Goal: Information Seeking & Learning: Learn about a topic

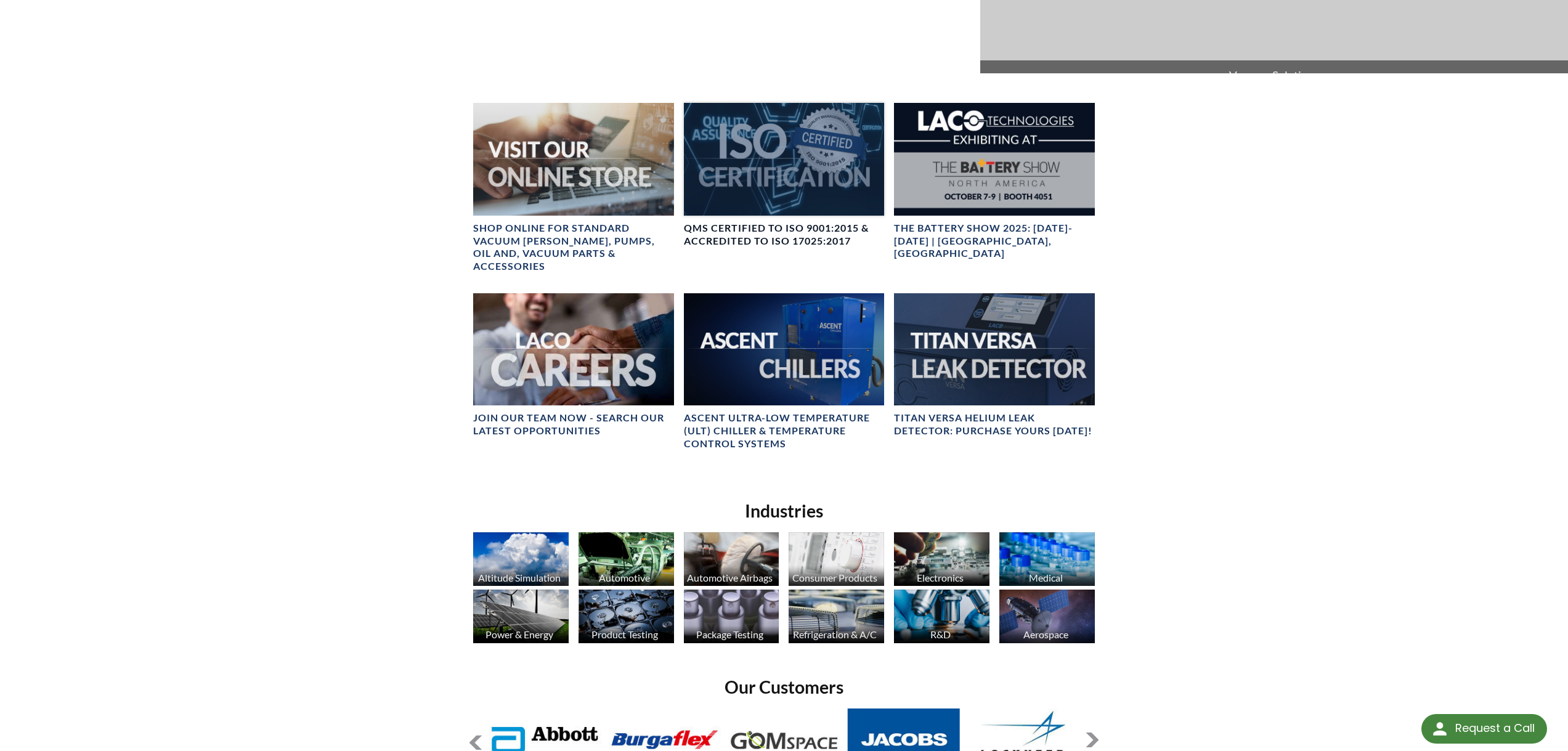
scroll to position [657, 0]
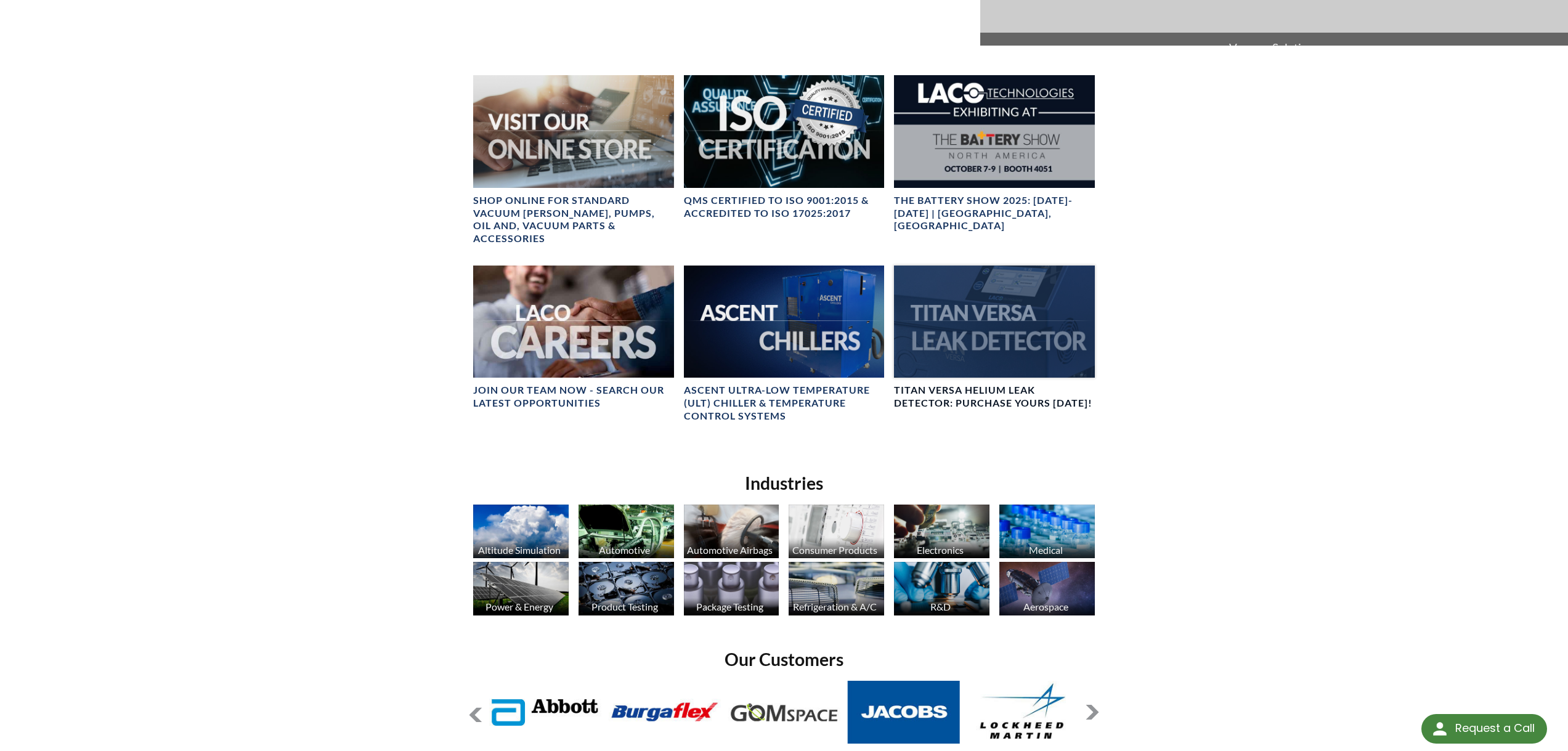
click at [971, 323] on div at bounding box center [994, 321] width 201 height 113
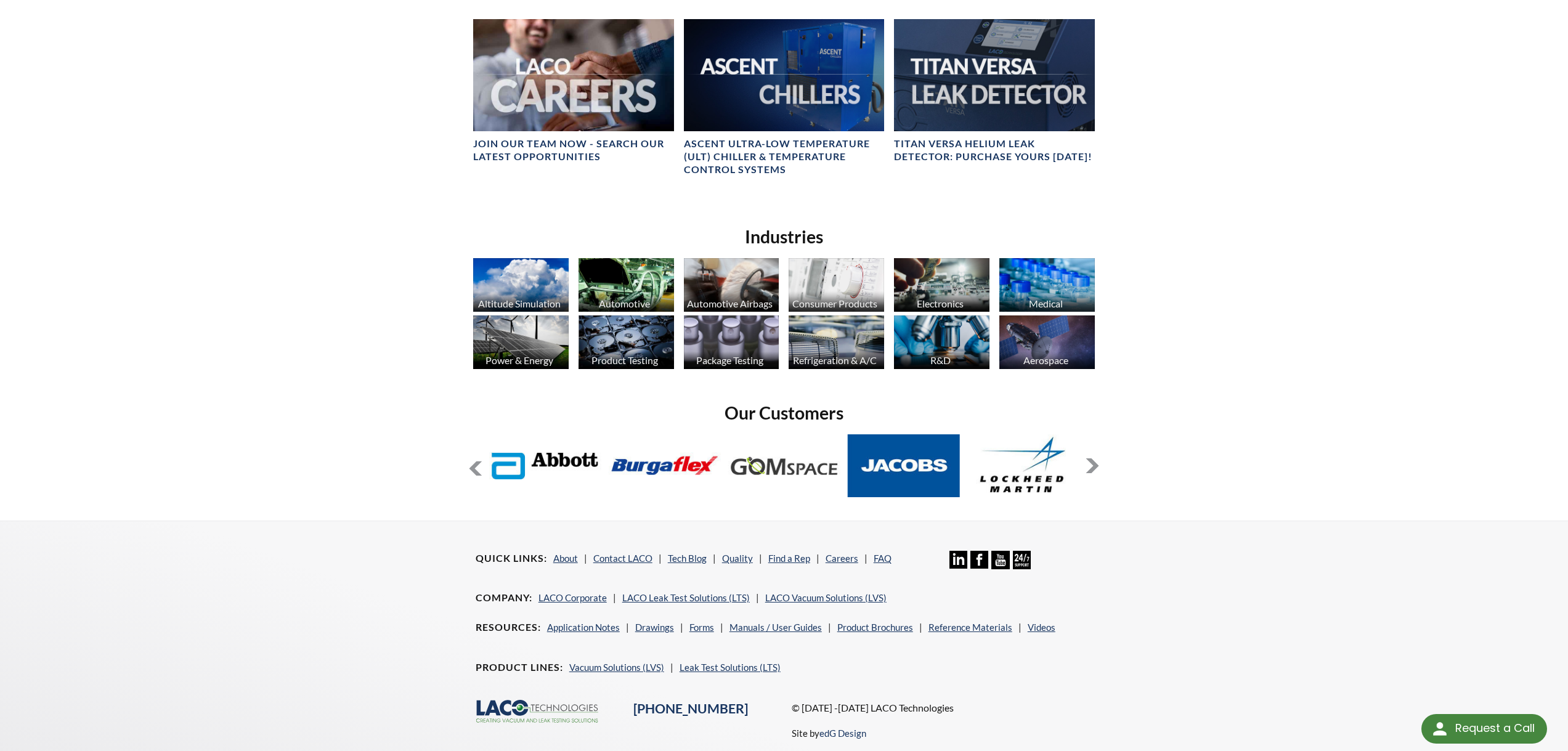
scroll to position [929, 0]
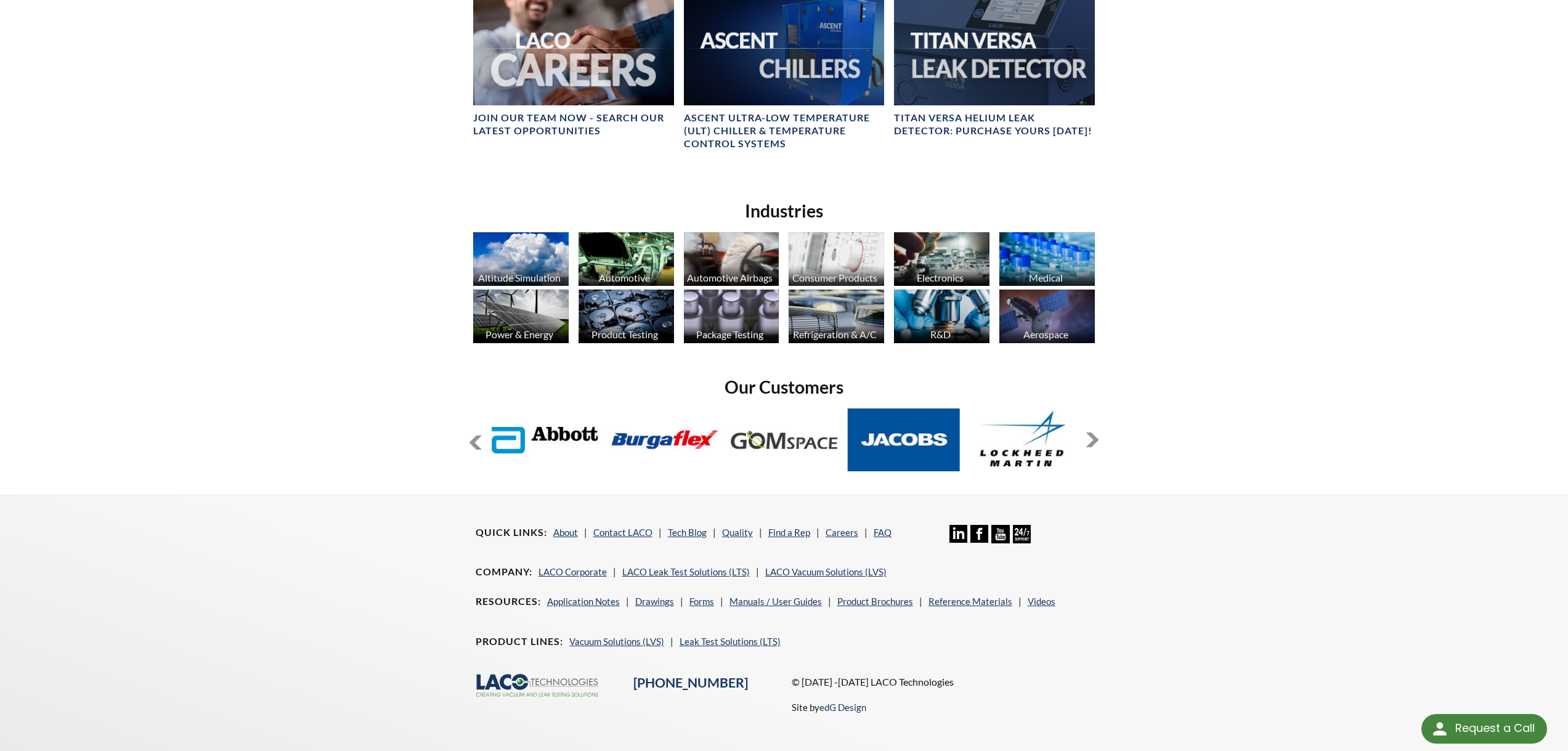
click at [1091, 433] on button at bounding box center [1092, 440] width 14 height 14
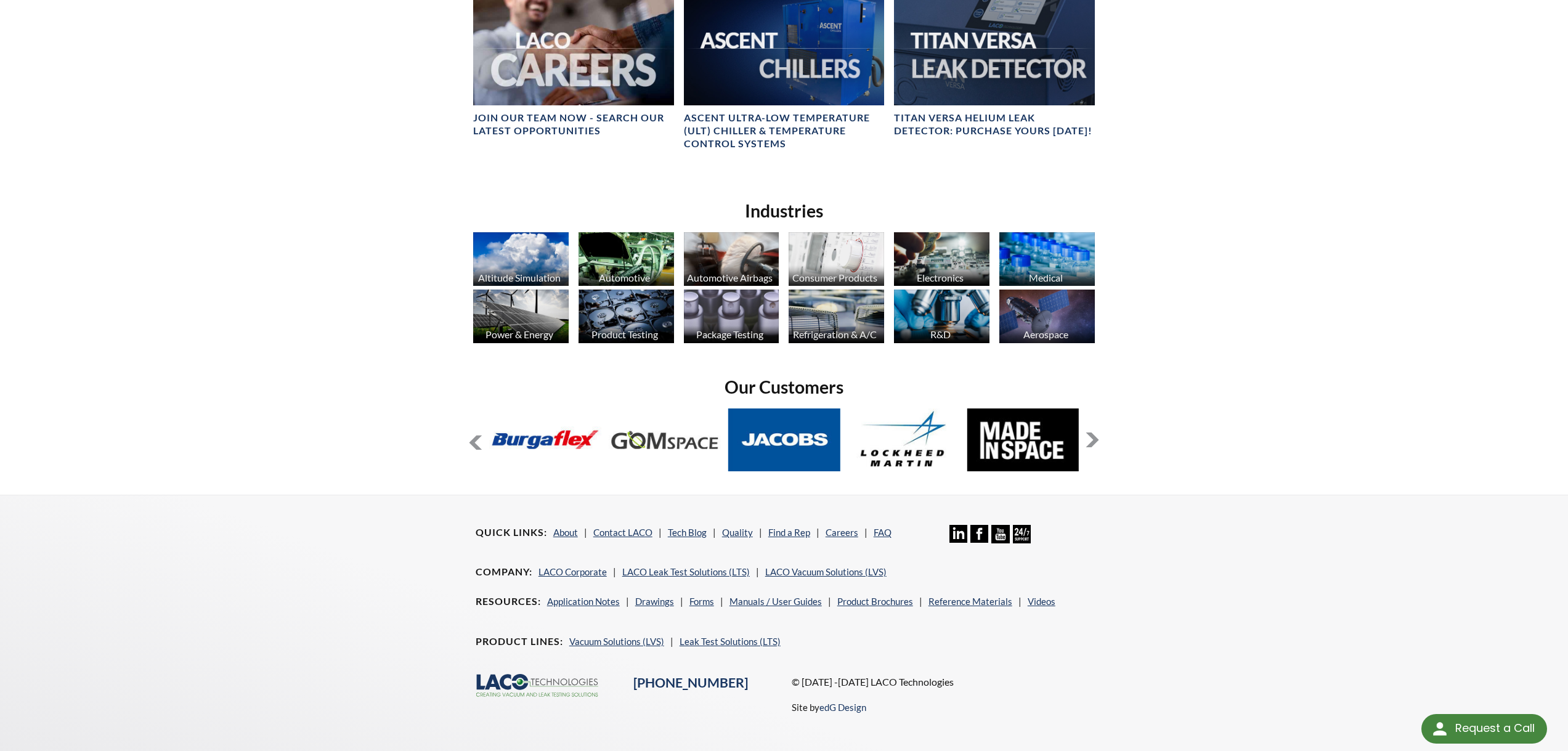
click at [1092, 433] on button at bounding box center [1092, 440] width 14 height 14
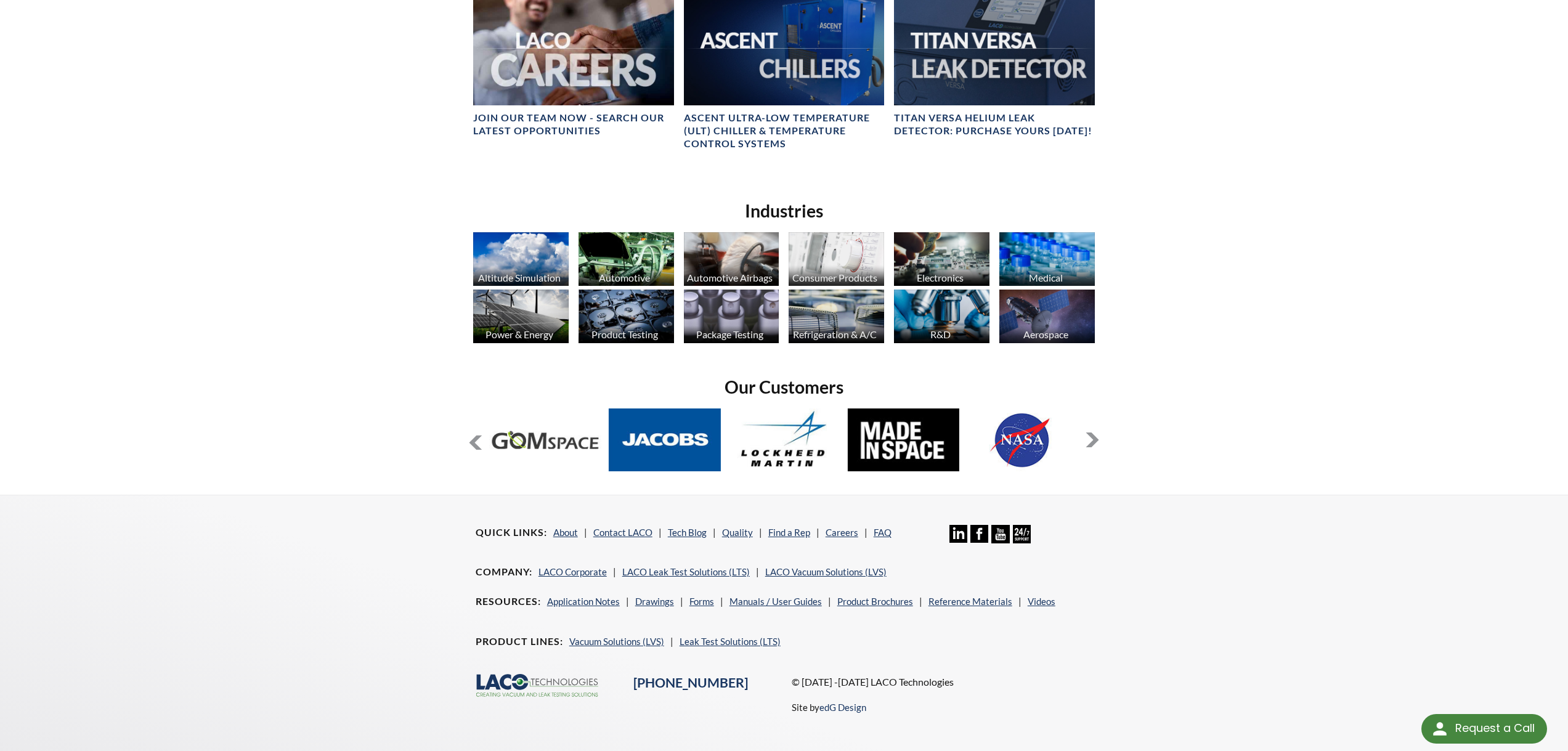
click at [1092, 433] on button at bounding box center [1092, 440] width 14 height 14
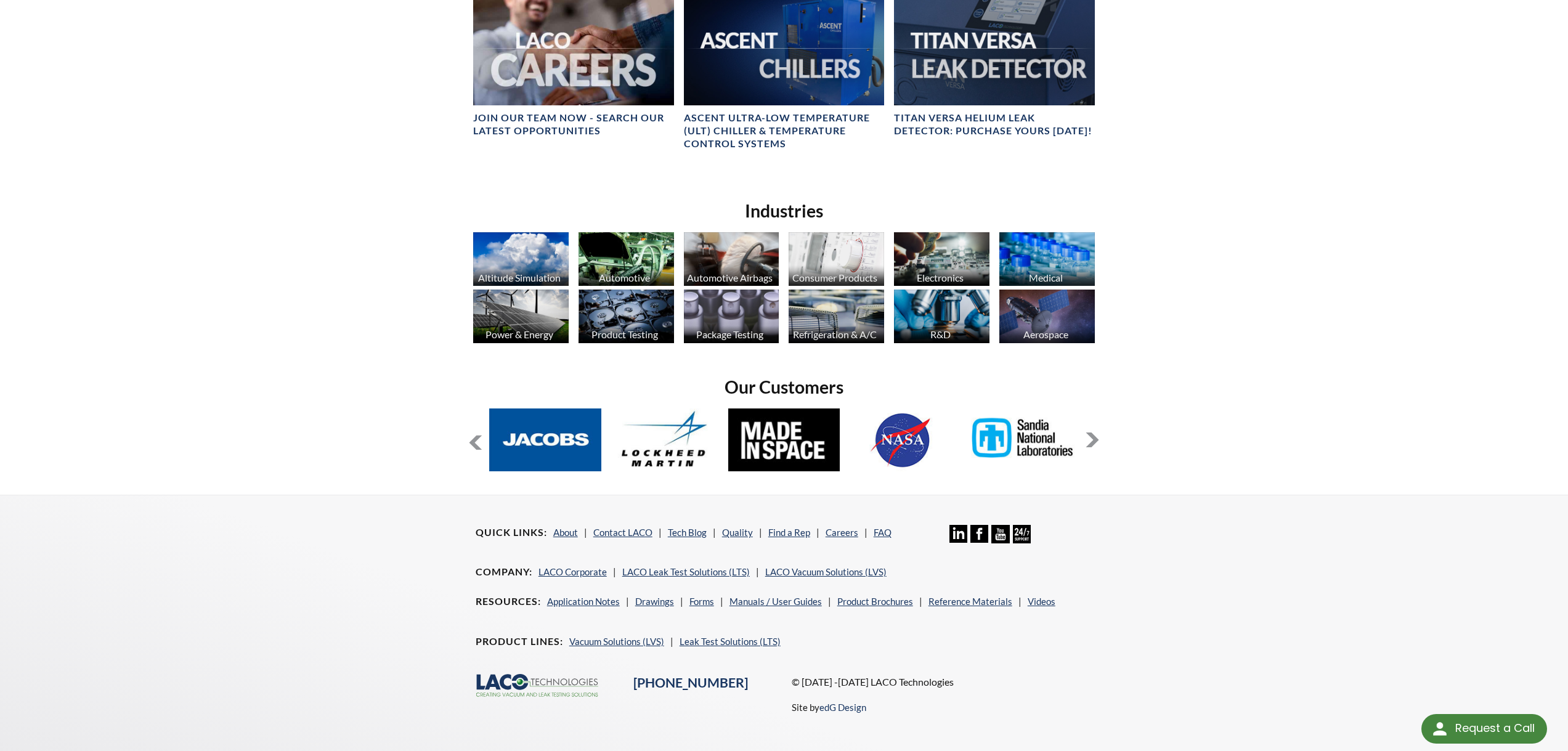
click at [1092, 433] on button at bounding box center [1092, 440] width 14 height 14
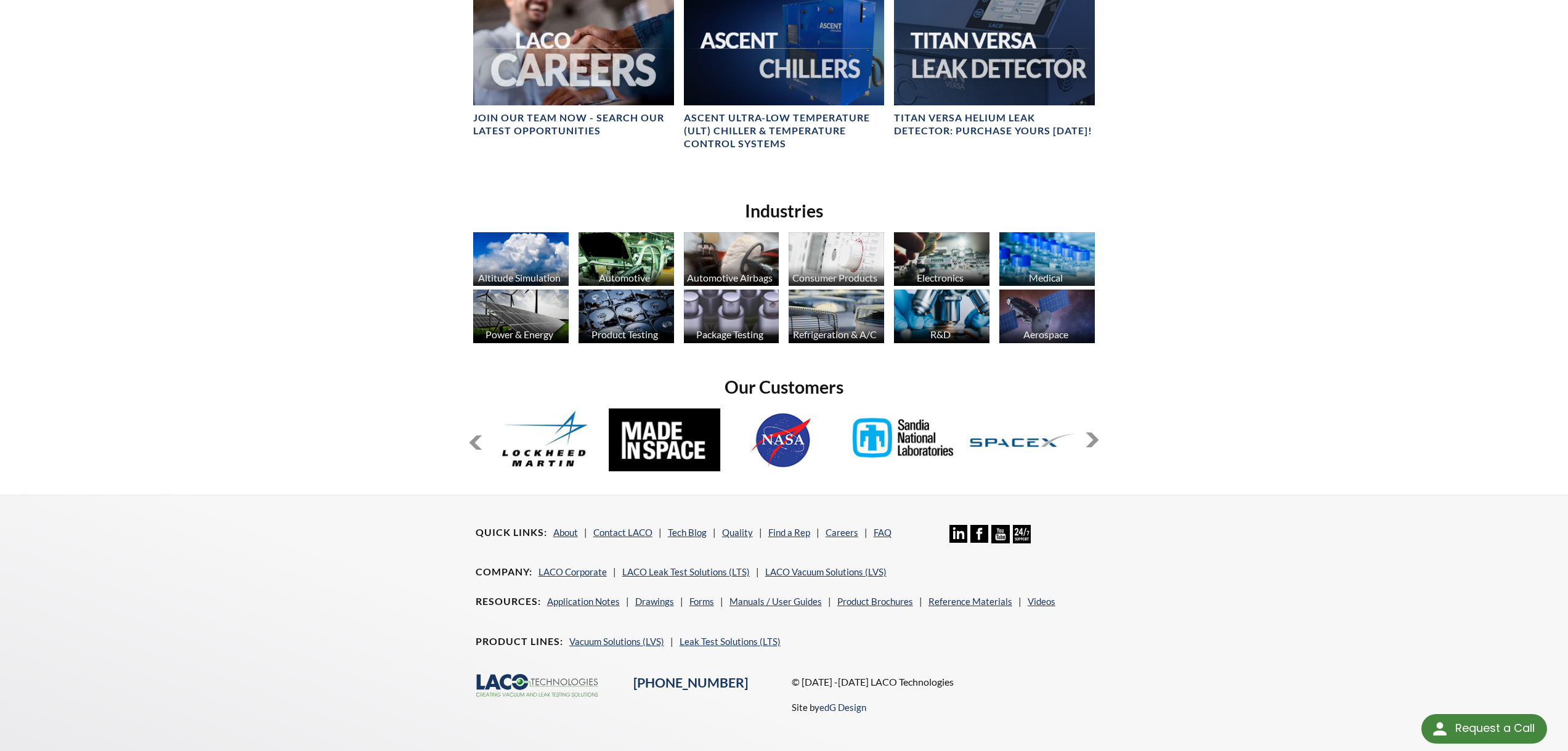
click at [1092, 433] on button at bounding box center [1092, 440] width 14 height 14
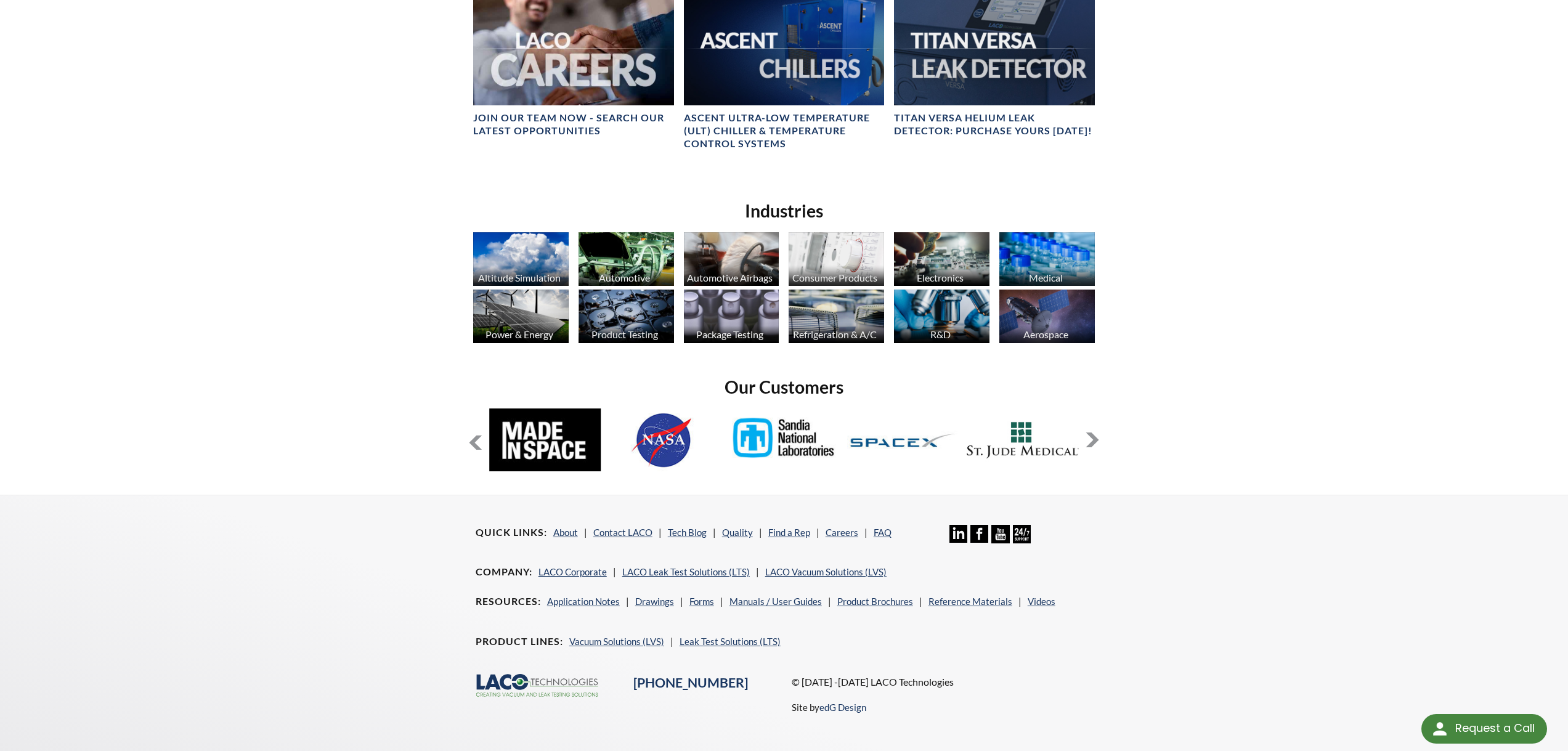
click at [1092, 433] on button at bounding box center [1092, 440] width 14 height 14
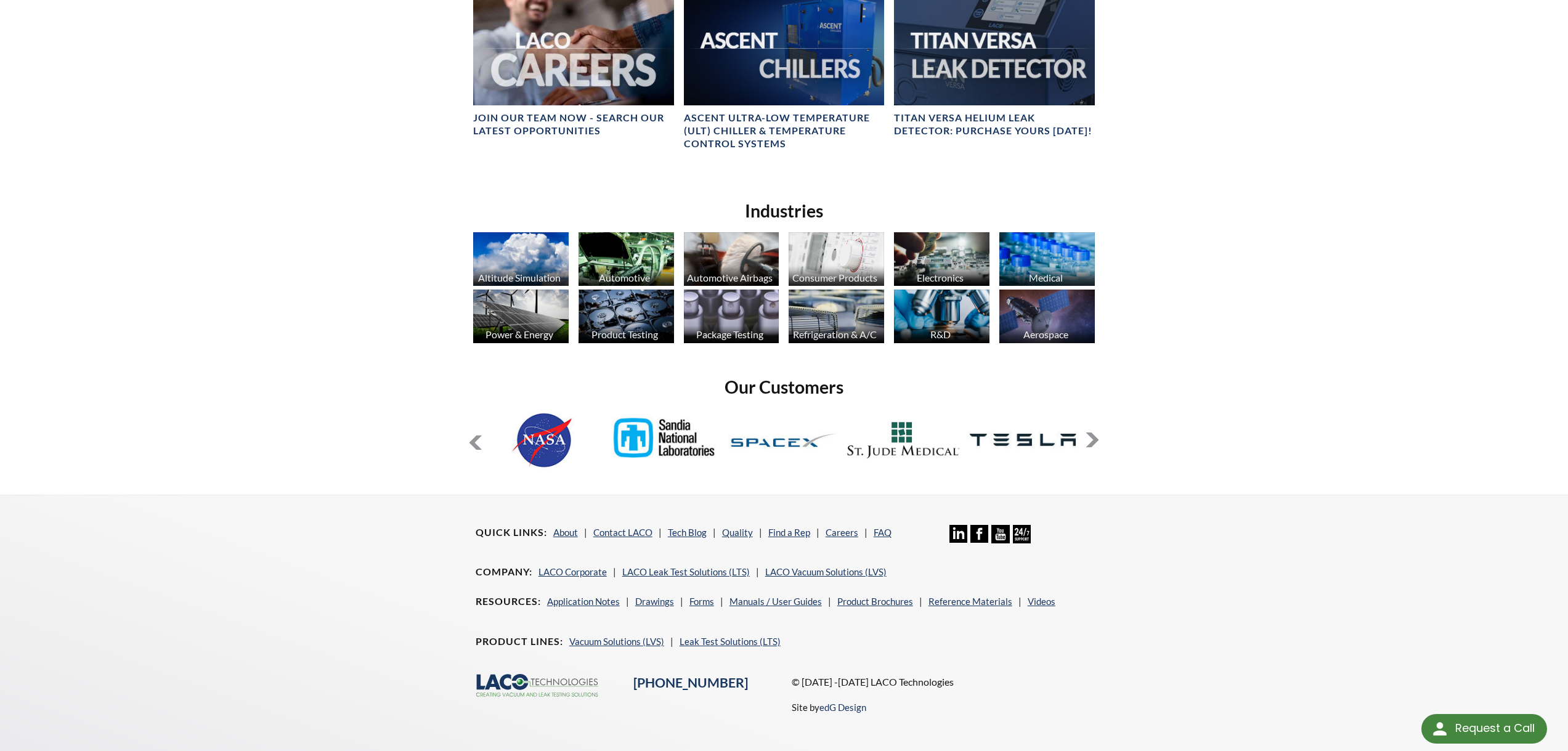
click at [1092, 433] on button at bounding box center [1092, 440] width 14 height 14
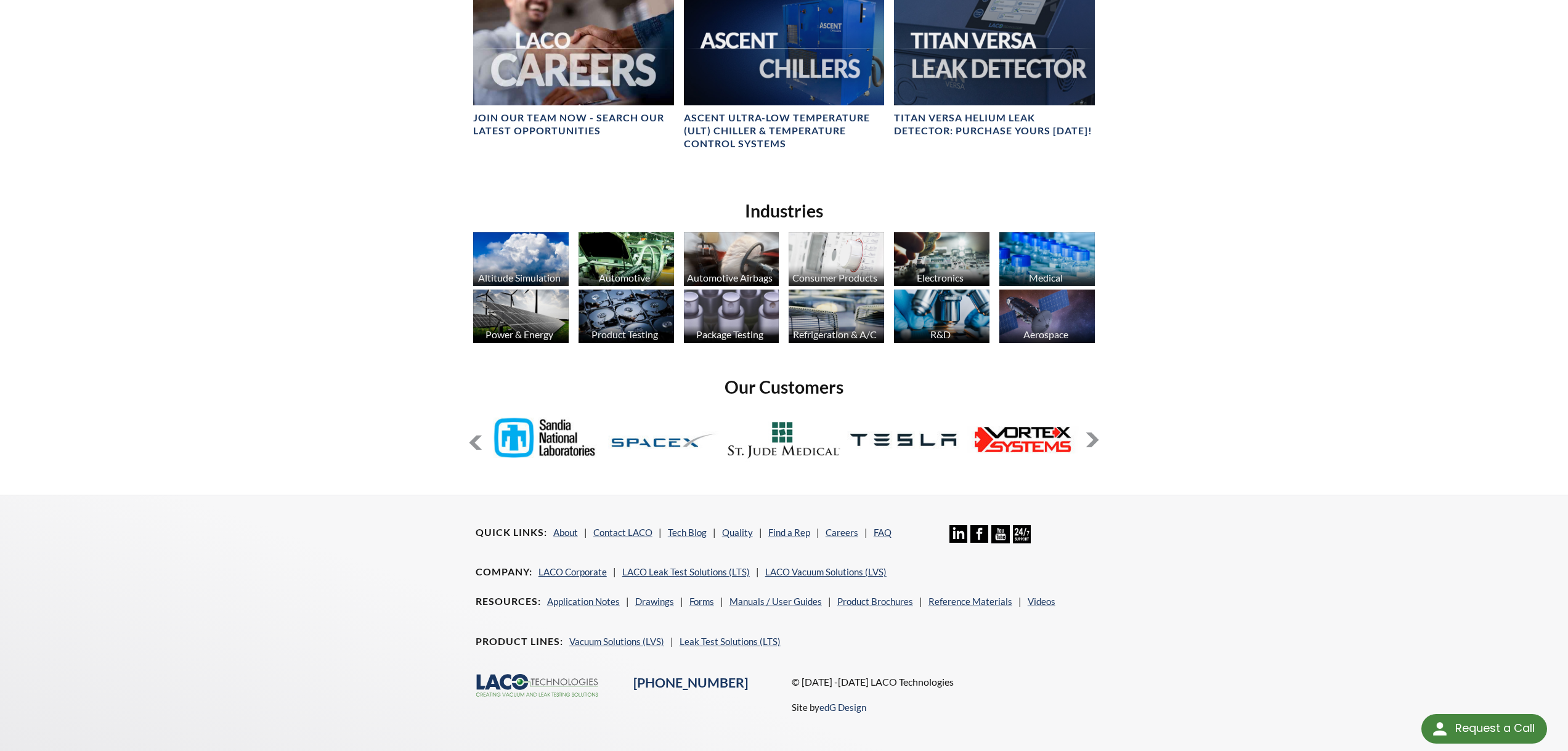
click at [1092, 433] on button at bounding box center [1092, 440] width 14 height 14
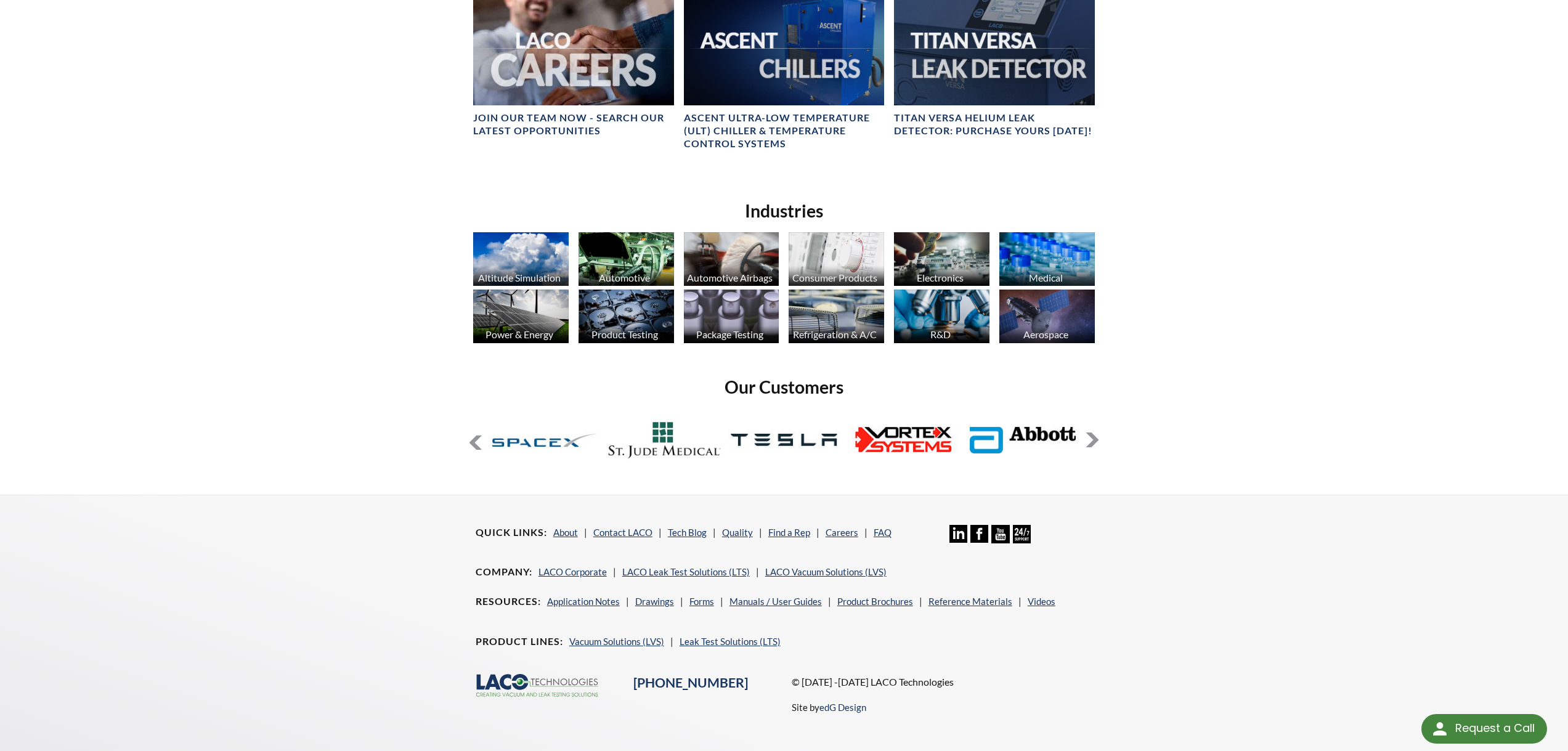
click at [1092, 433] on button at bounding box center [1092, 440] width 14 height 14
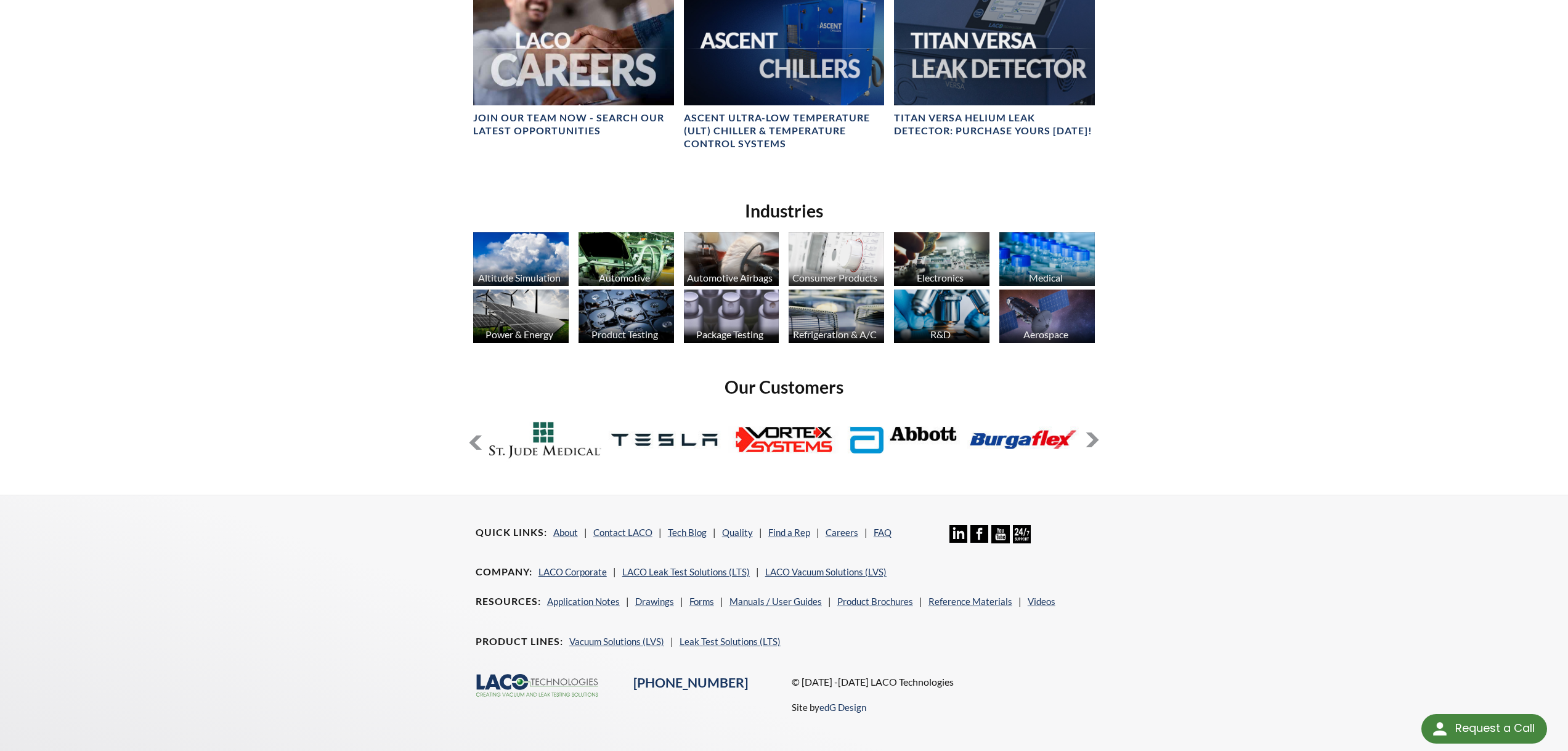
click at [1092, 433] on button at bounding box center [1092, 440] width 14 height 14
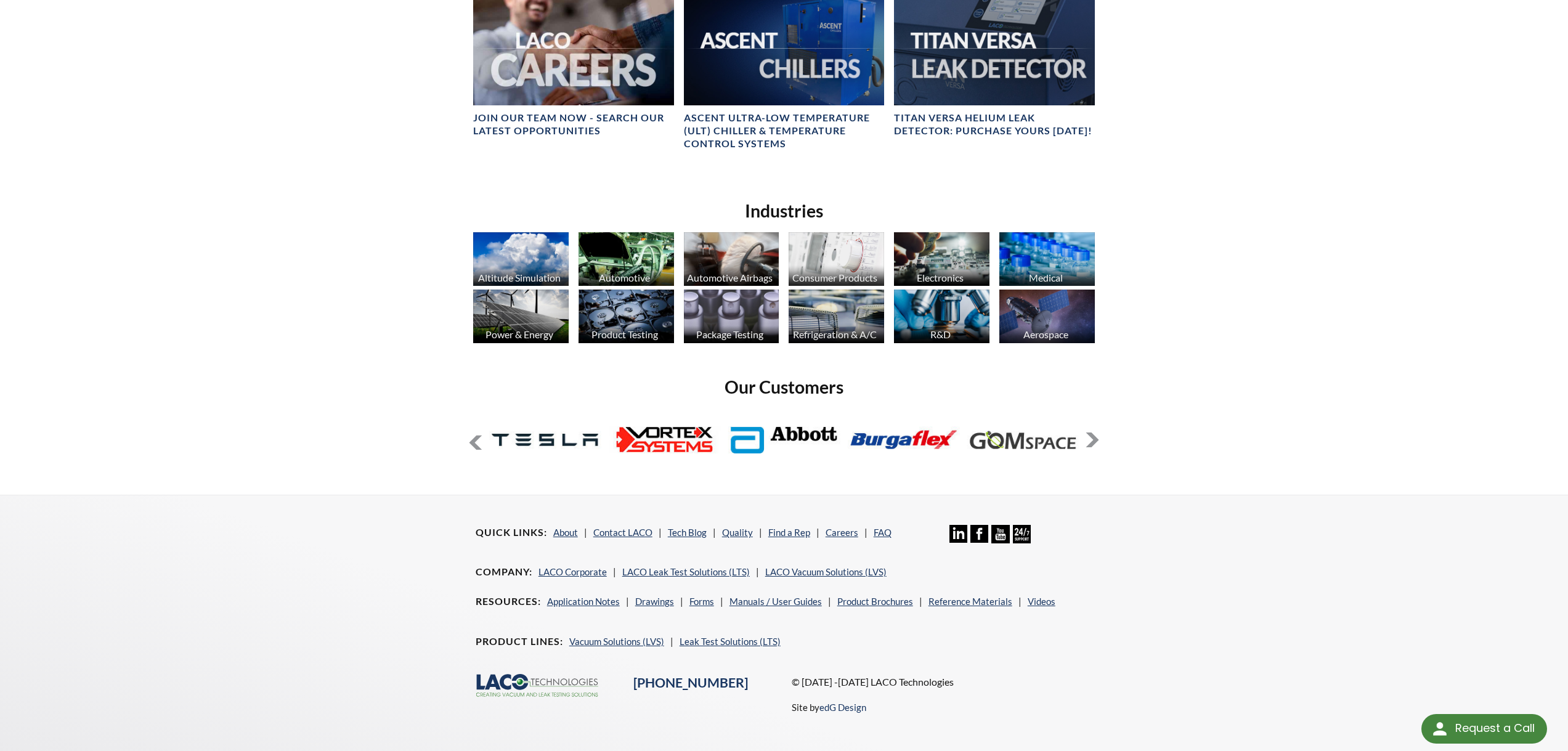
click at [1092, 433] on button at bounding box center [1092, 440] width 14 height 14
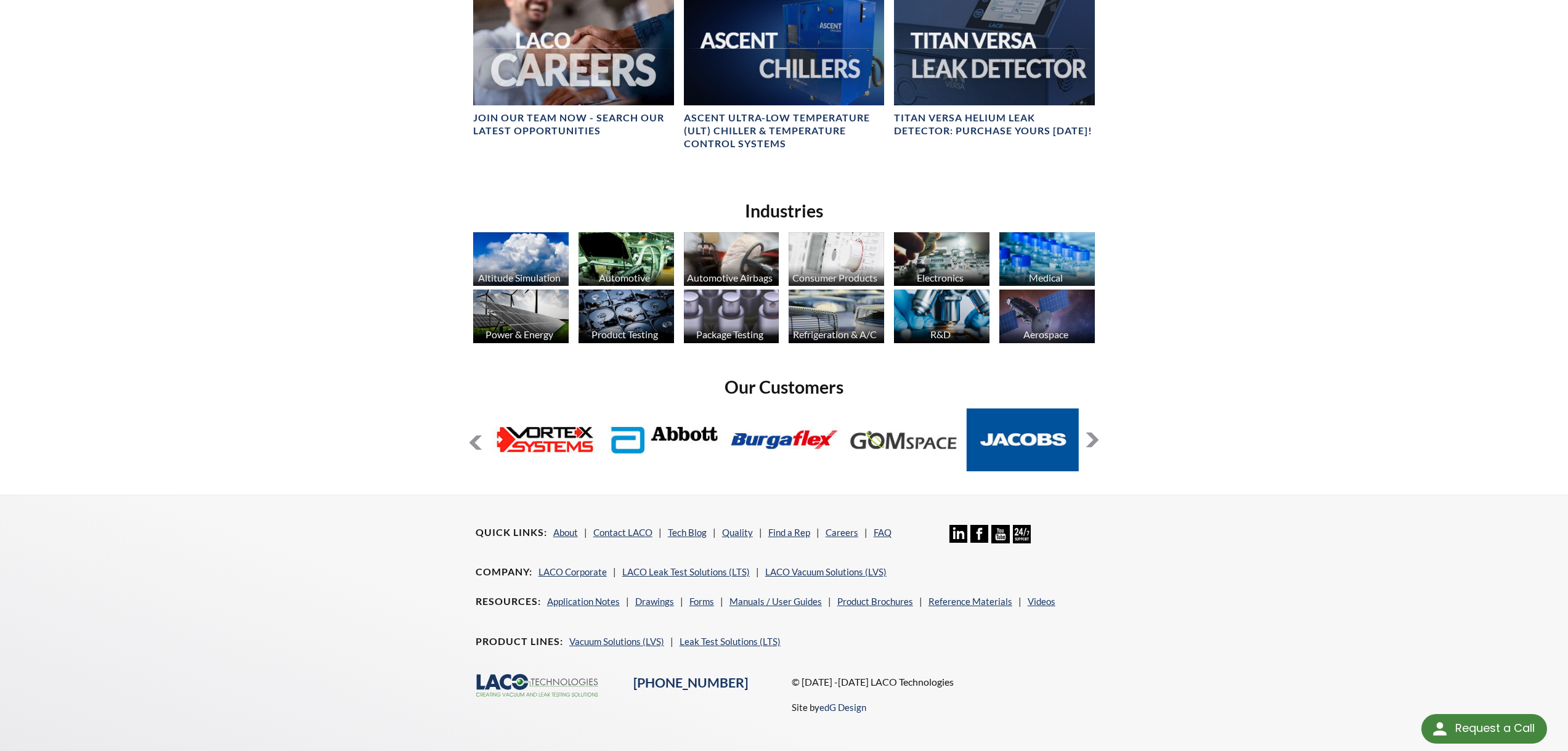
click at [1092, 433] on button at bounding box center [1092, 440] width 14 height 14
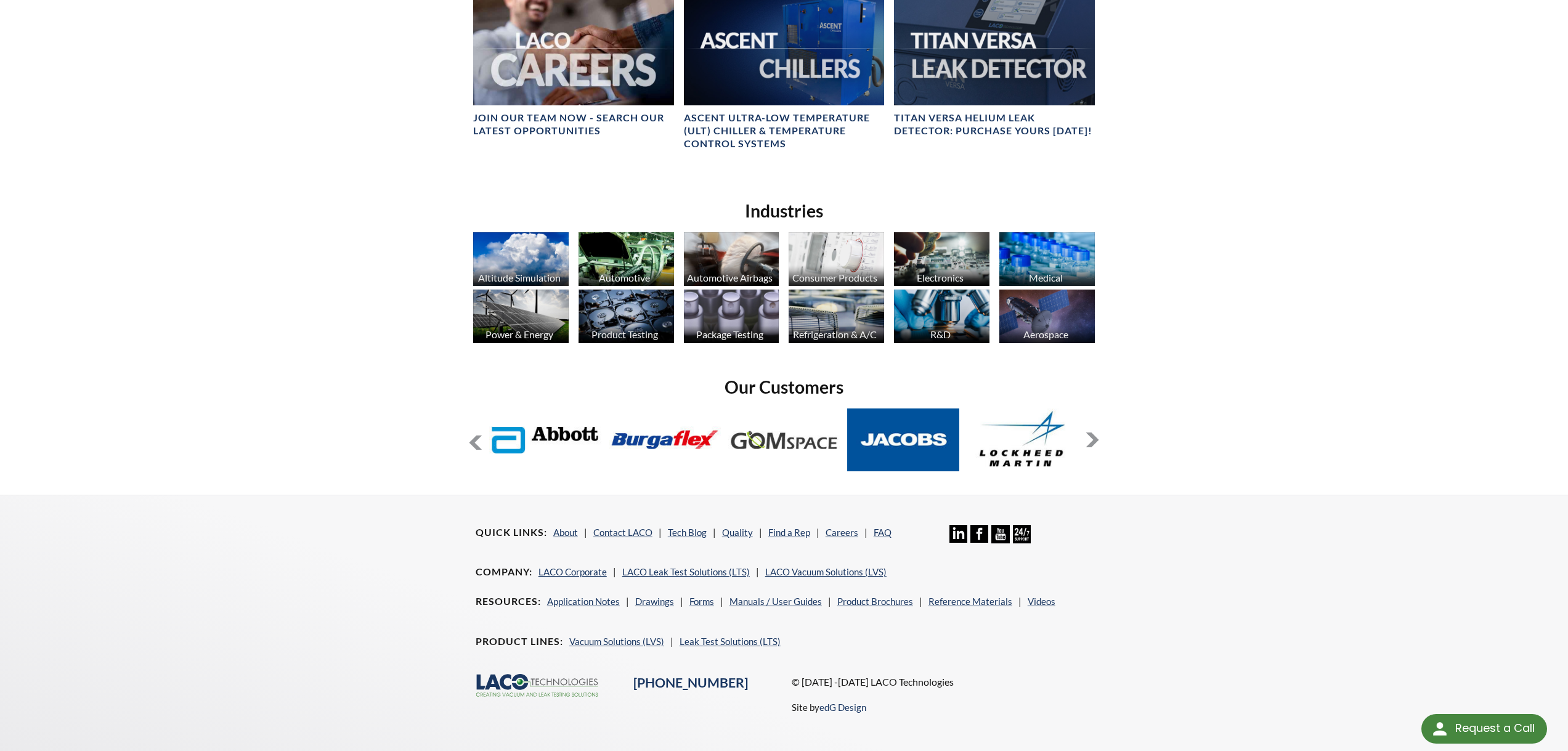
click at [1092, 433] on button at bounding box center [1092, 440] width 14 height 14
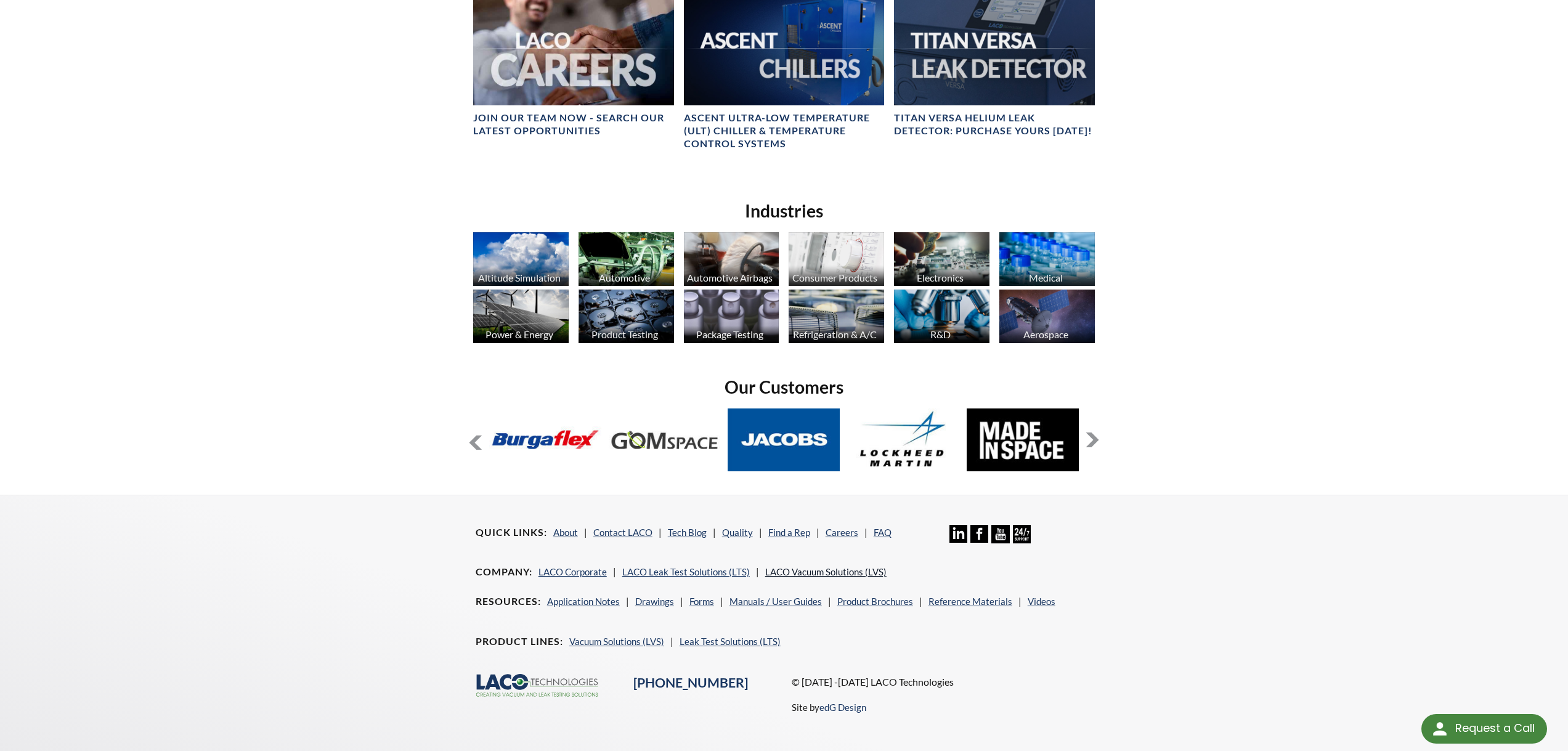
click at [806, 566] on link "LACO Vacuum Solutions (LVS)" at bounding box center [826, 572] width 122 height 12
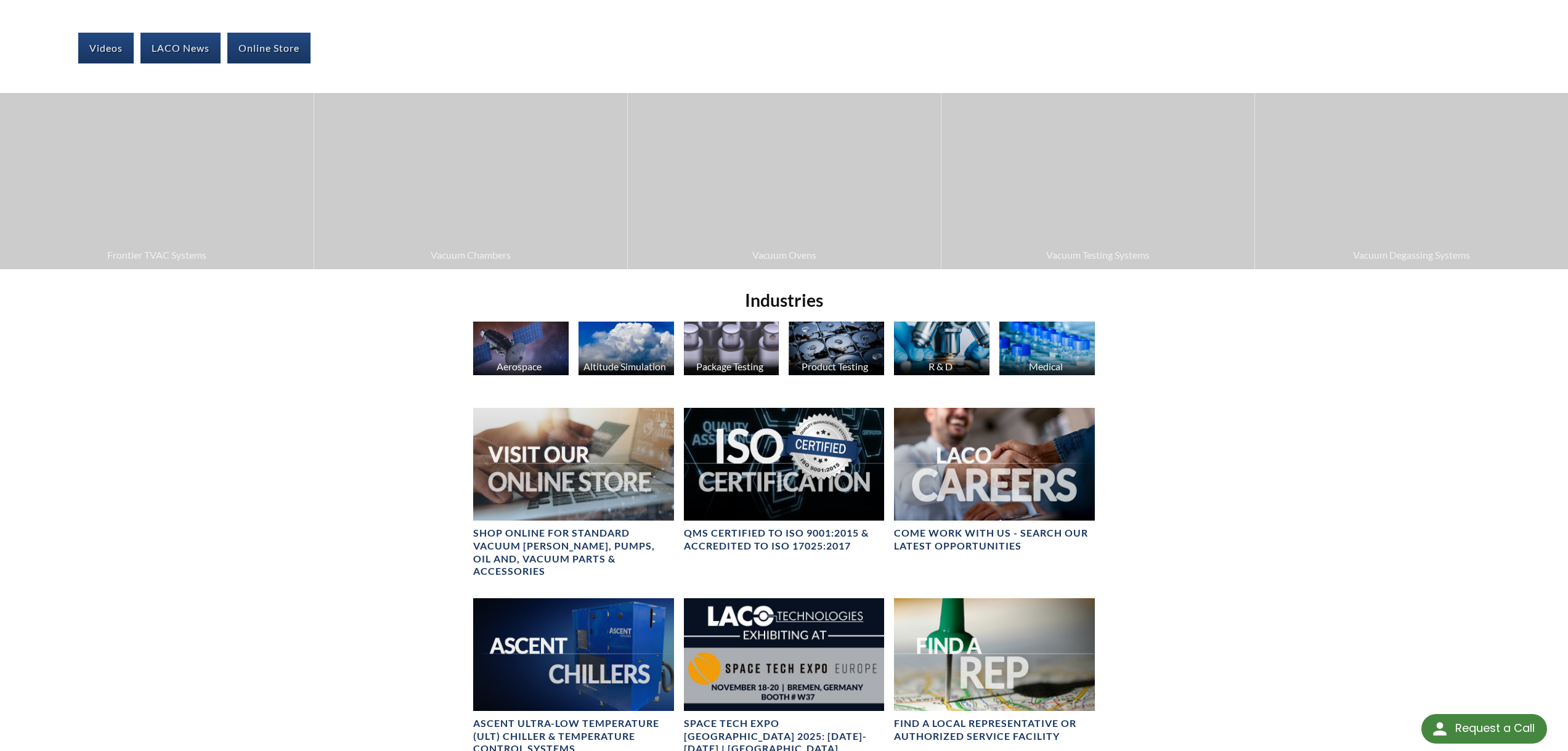
scroll to position [244, 0]
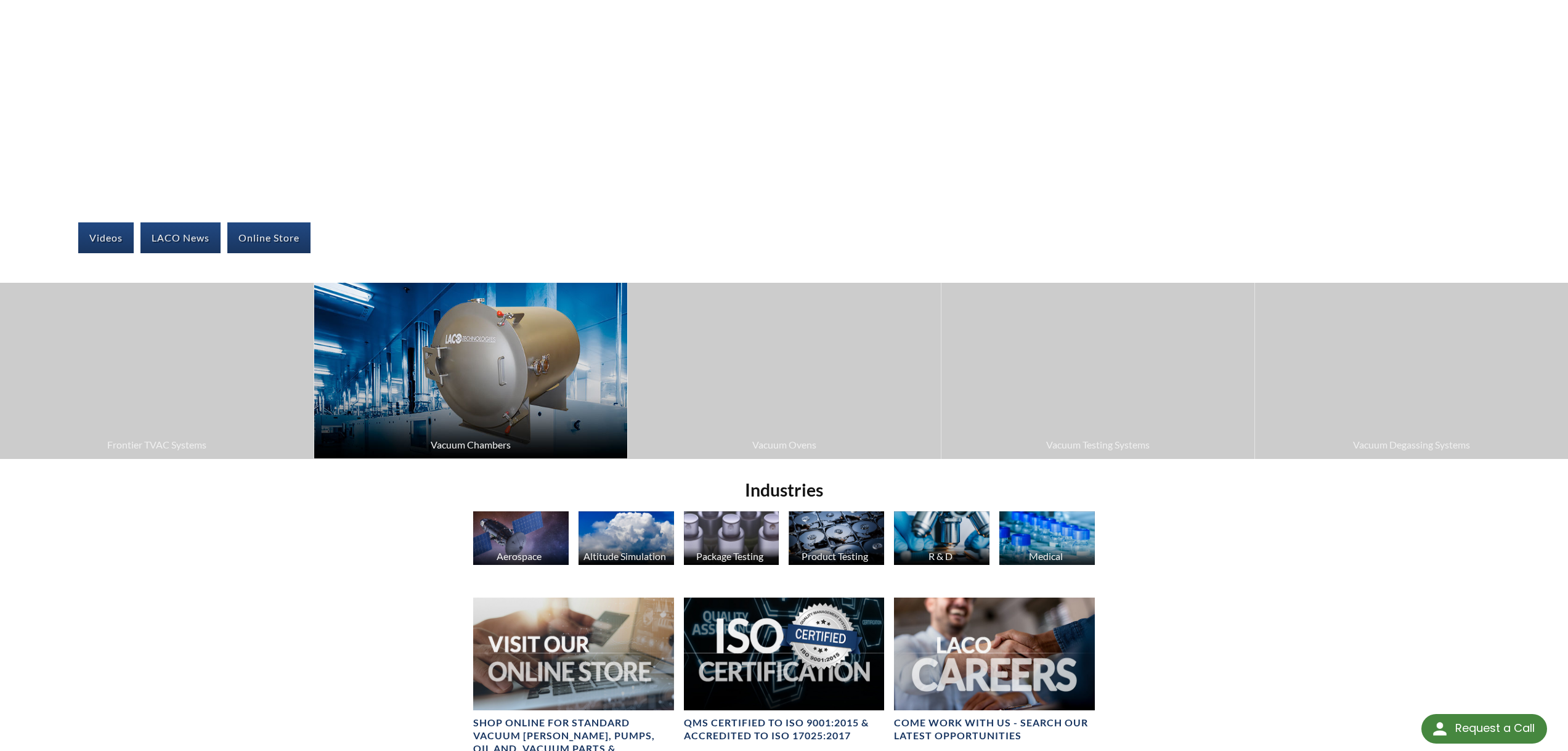
click at [461, 385] on img at bounding box center [471, 370] width 313 height 175
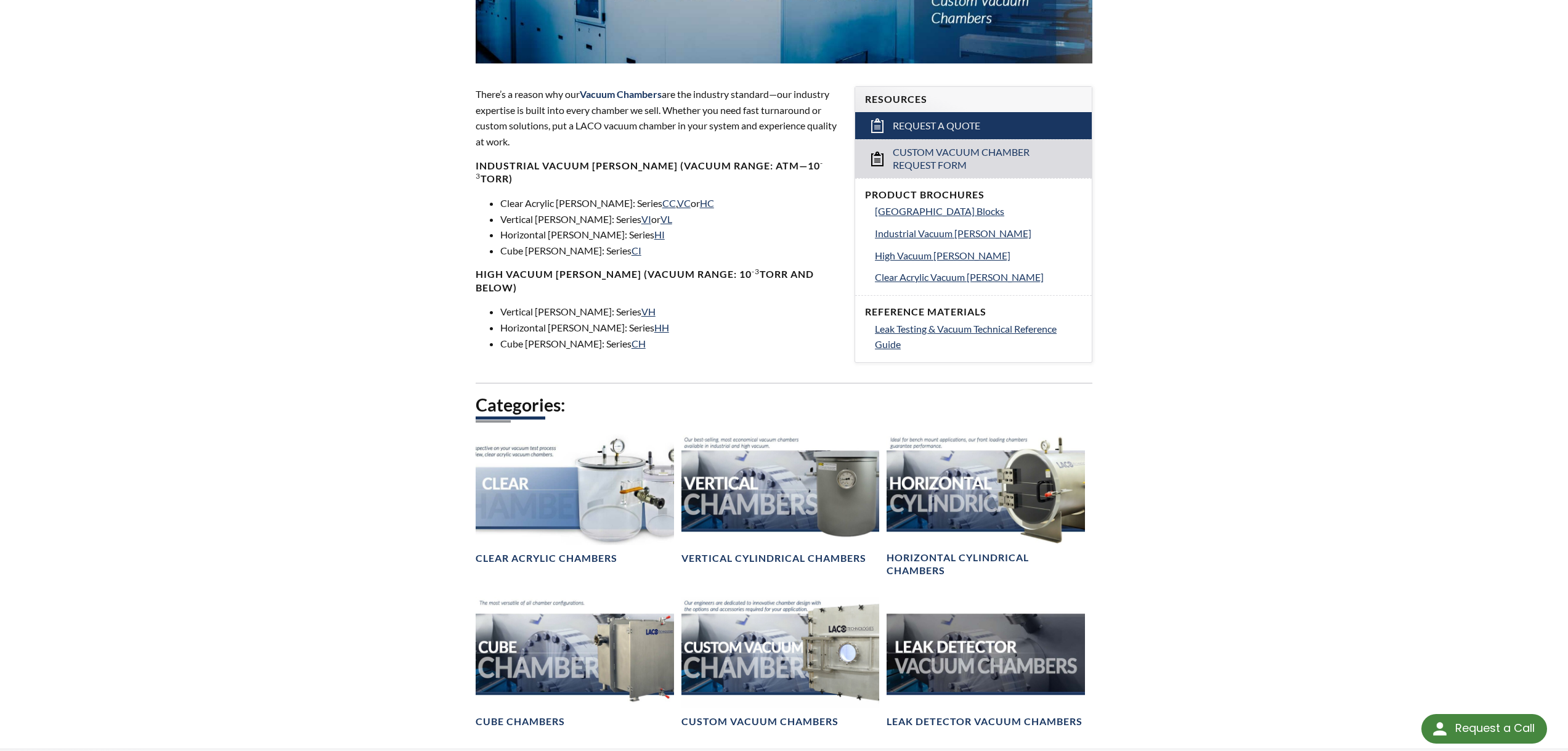
scroll to position [247, 0]
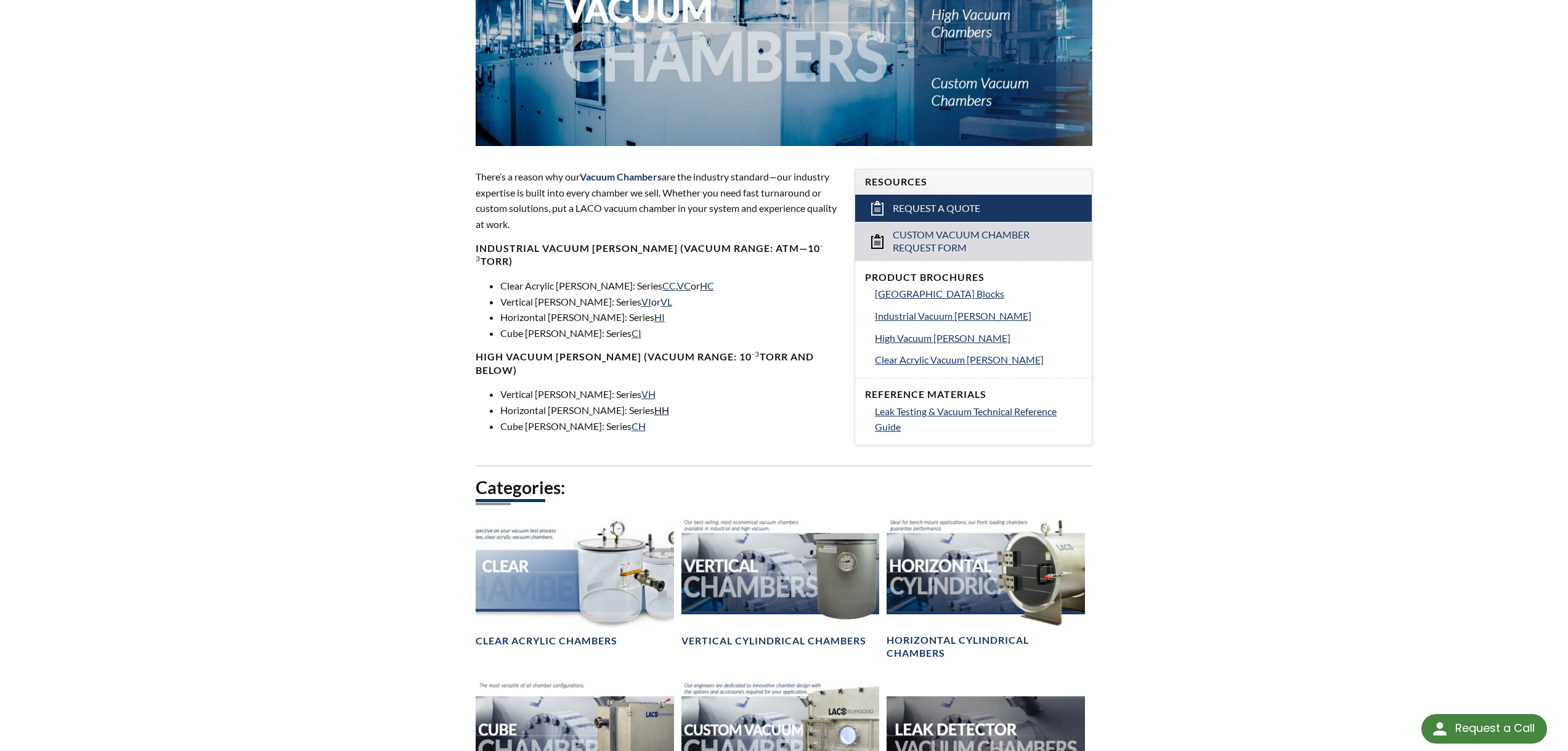
click at [655, 404] on link "HH" at bounding box center [662, 410] width 14 height 12
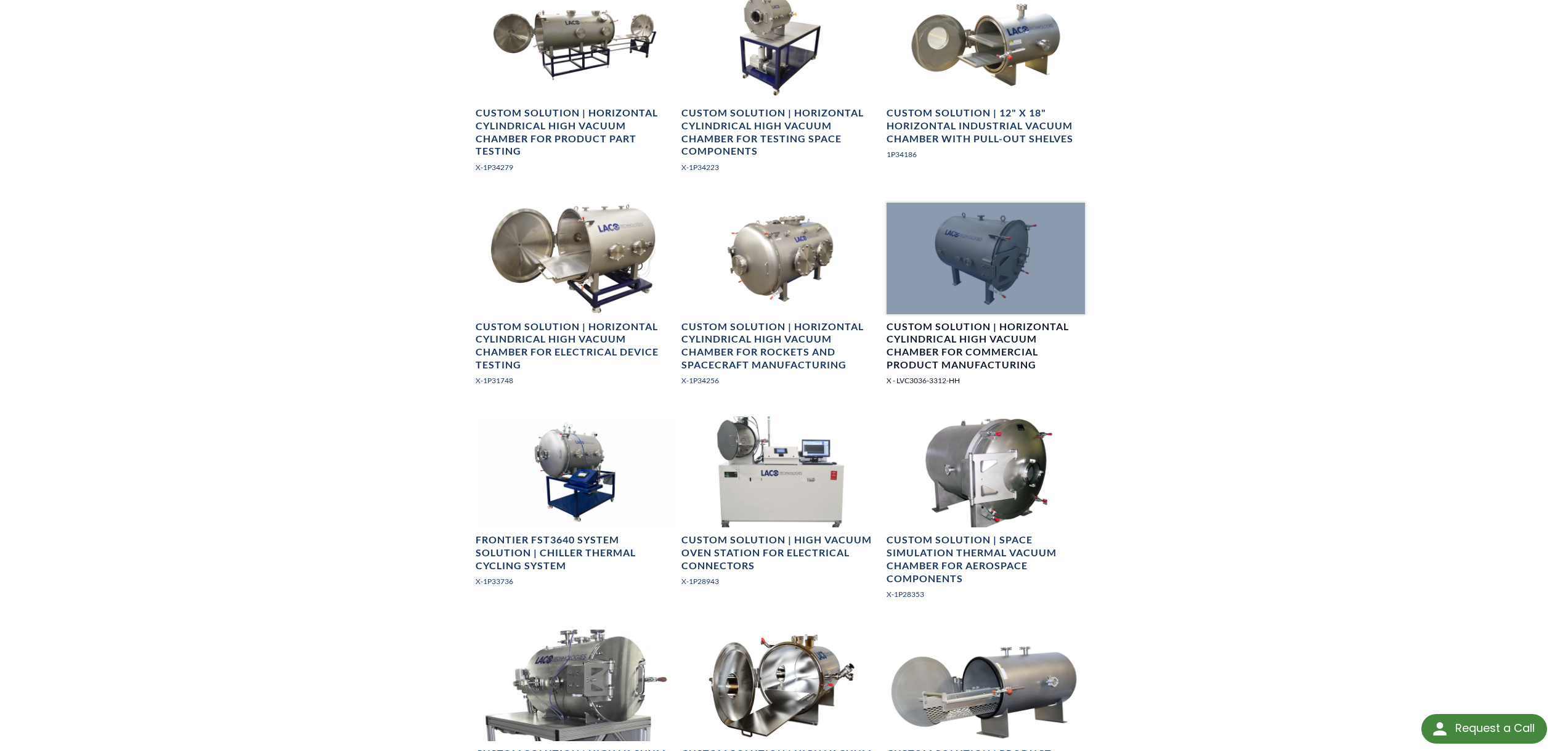
scroll to position [1314, 0]
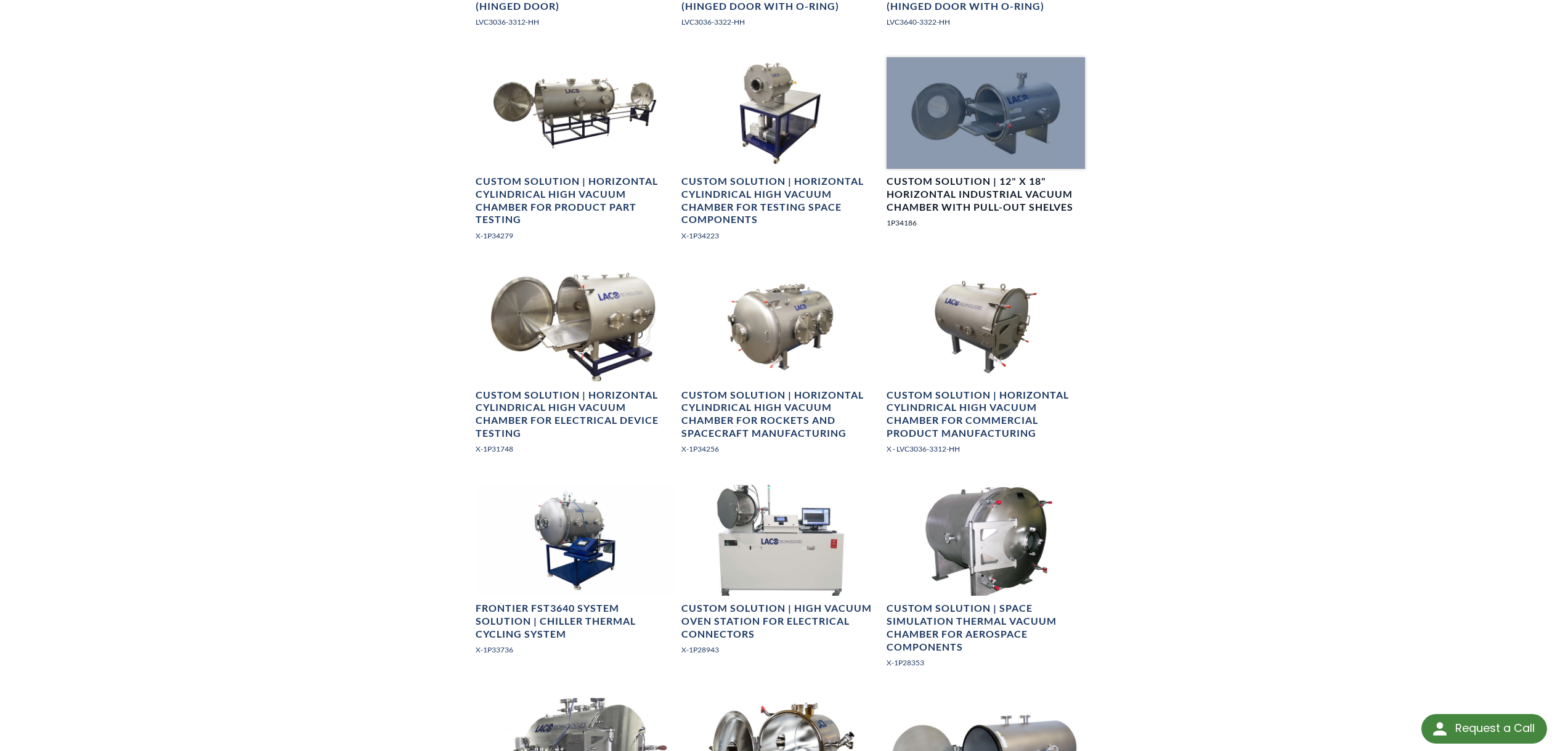
click at [953, 200] on h4 "Custom Solution | 12" X 18" Horizontal Industrial Vacuum Chamber With Pull-out …" at bounding box center [986, 194] width 199 height 39
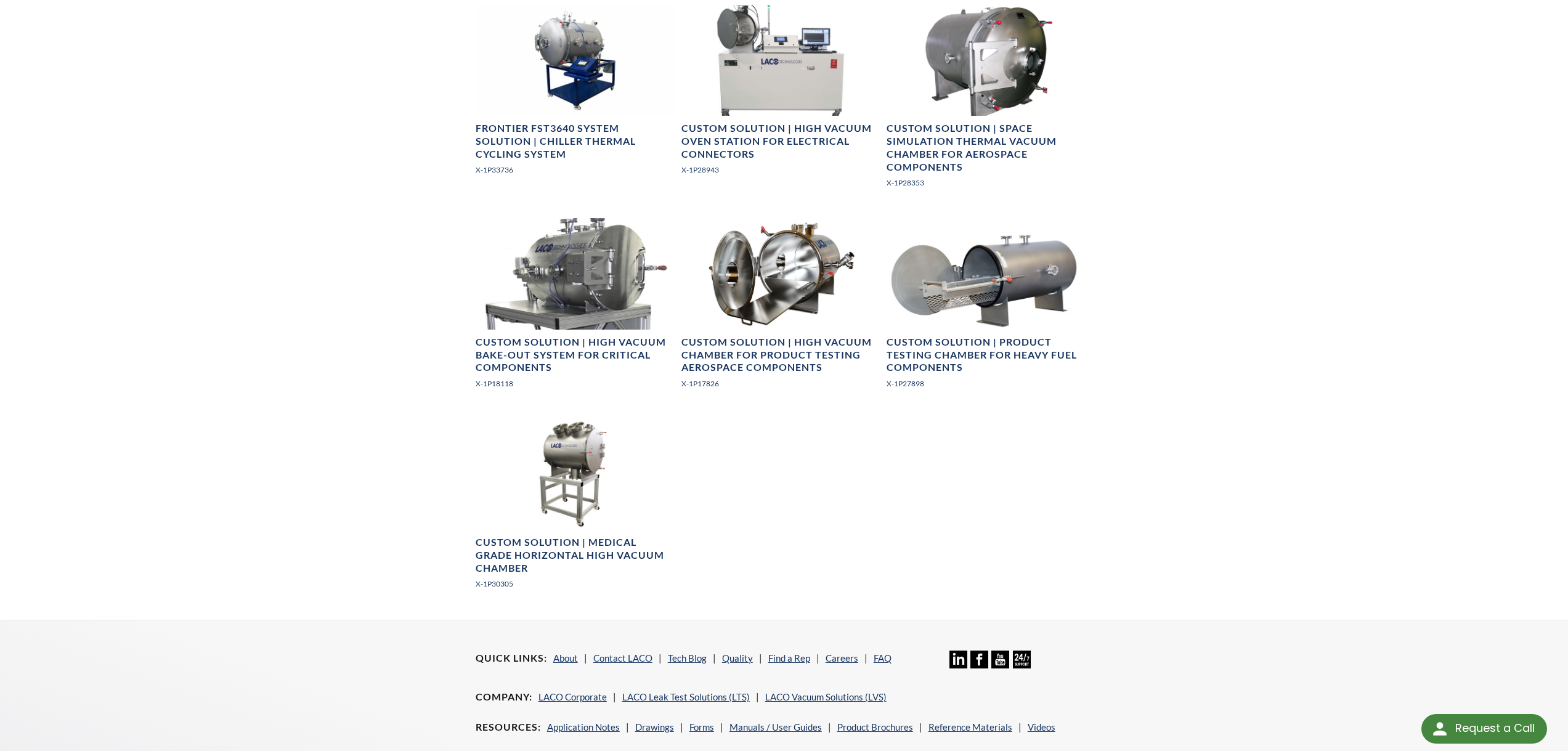
scroll to position [1890, 0]
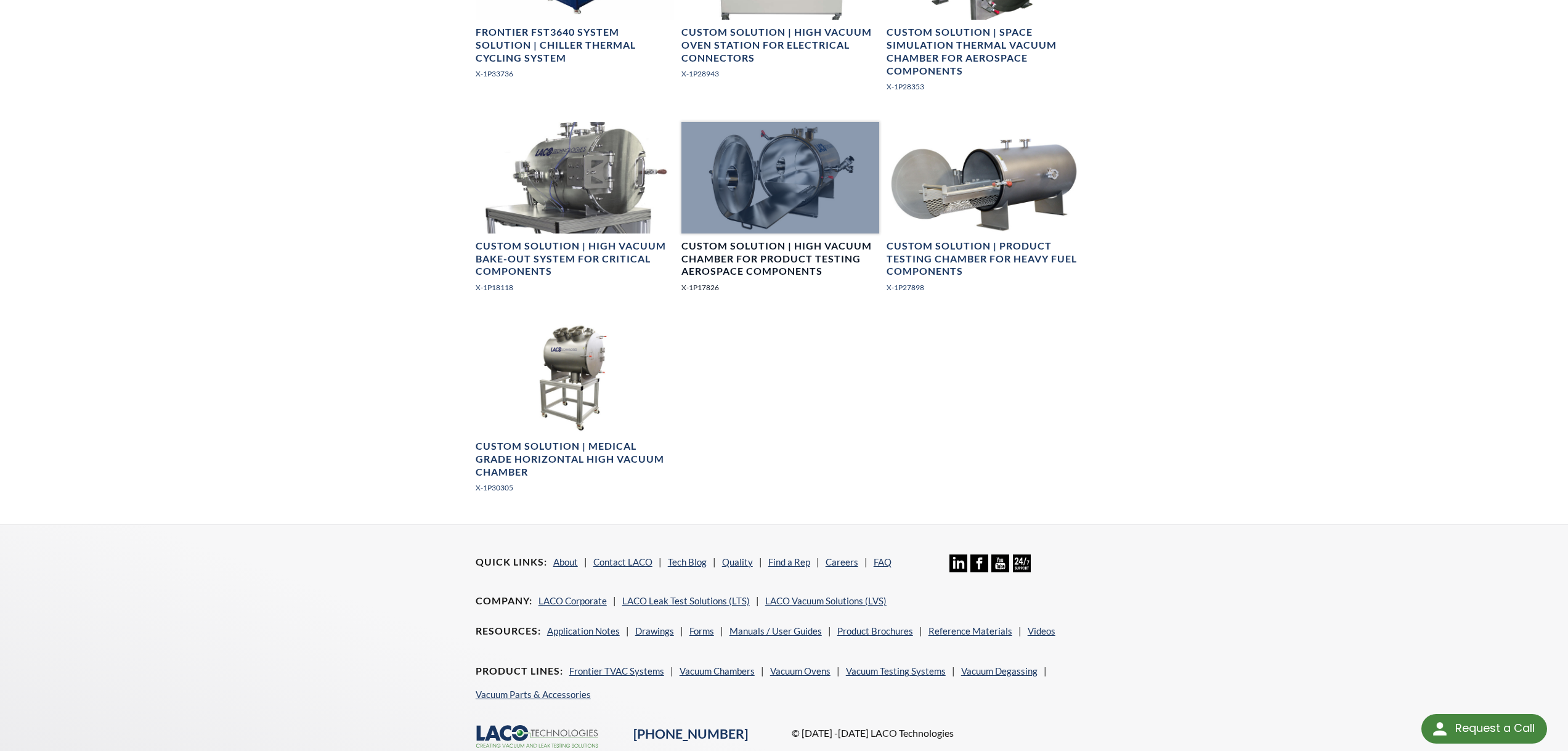
click at [786, 248] on h4 "Custom Solution | High Vacuum Chamber for Product Testing Aerospace Components" at bounding box center [781, 259] width 199 height 39
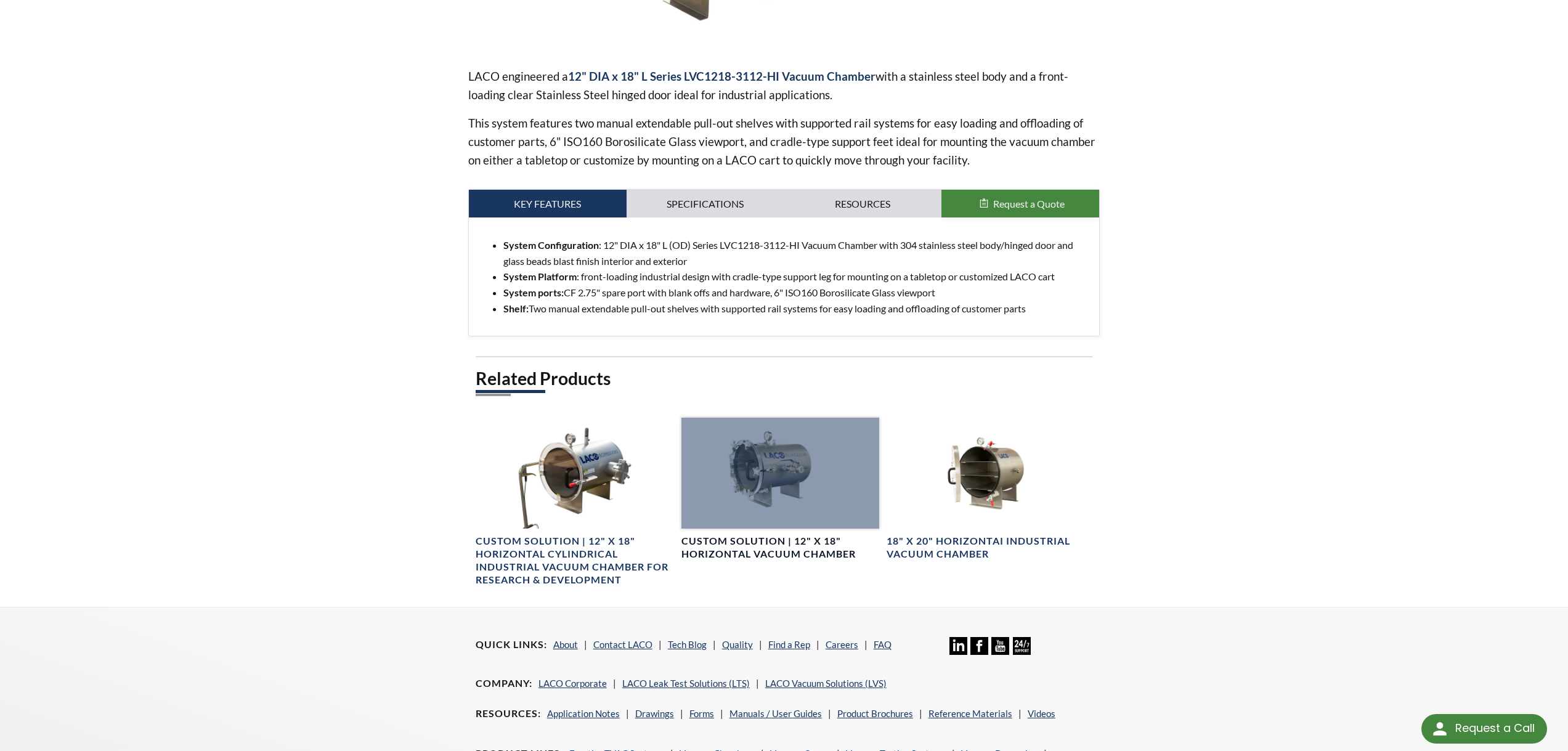
scroll to position [309, 0]
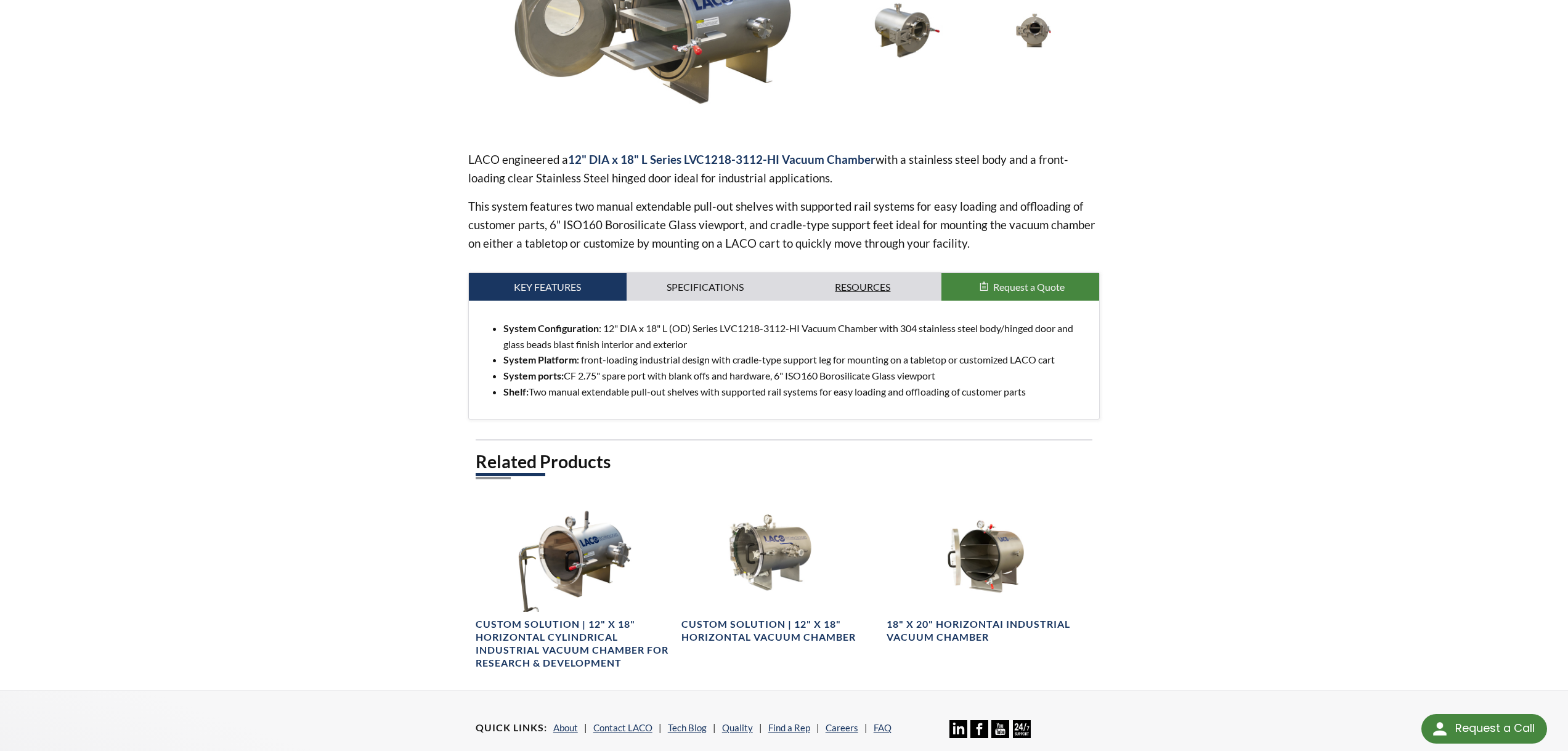
click at [843, 283] on link "Resources" at bounding box center [863, 286] width 158 height 28
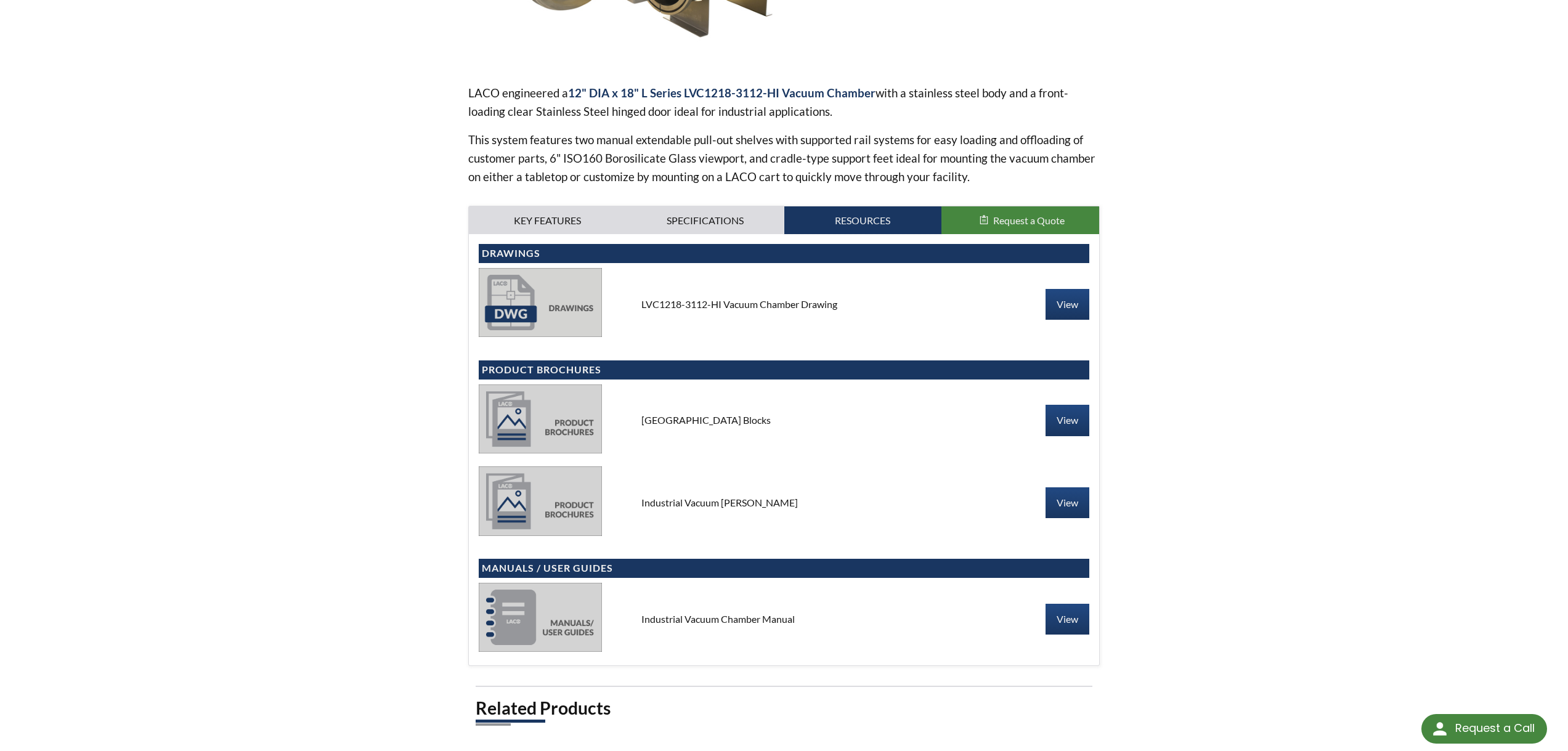
scroll to position [228, 0]
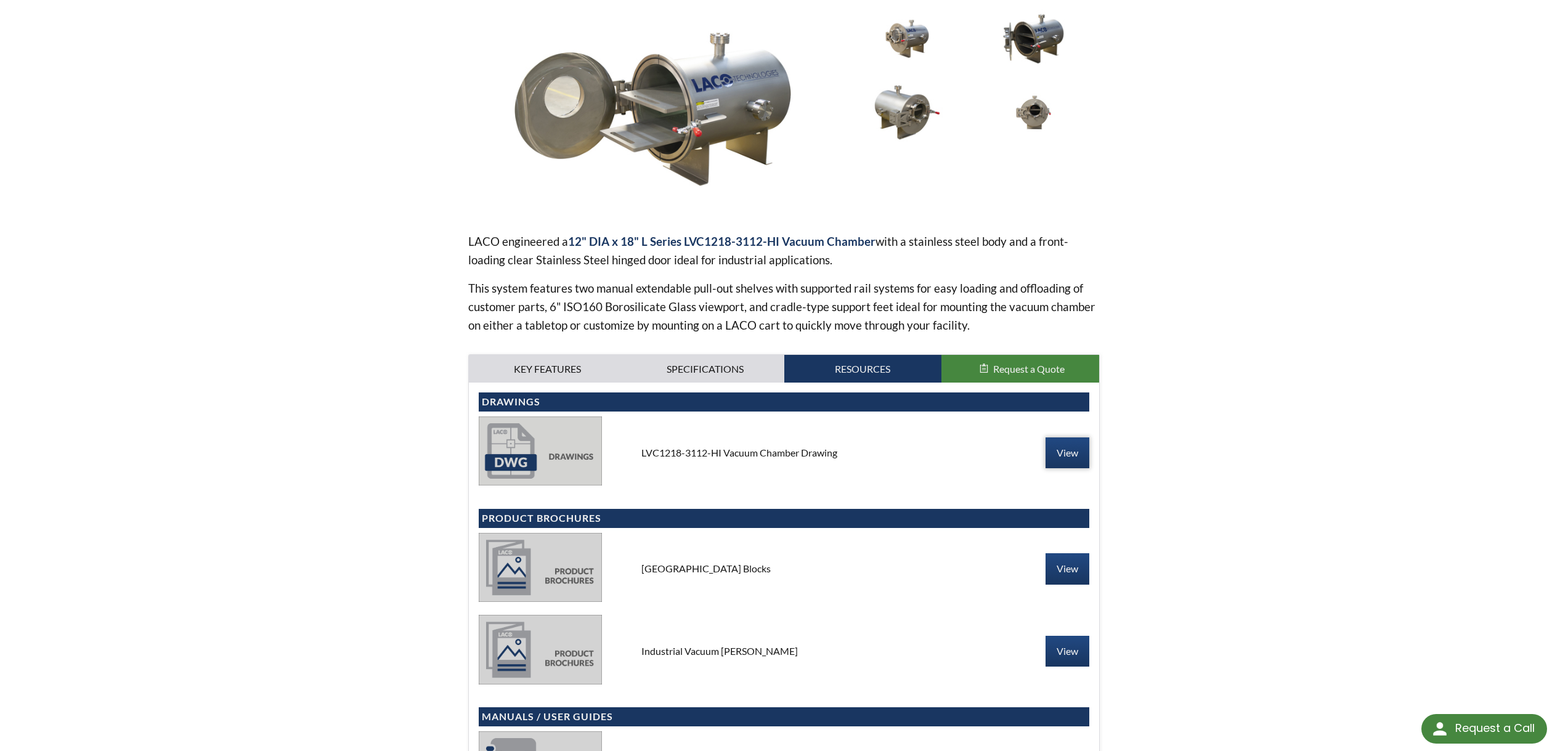
click at [1065, 449] on link "View" at bounding box center [1067, 453] width 43 height 31
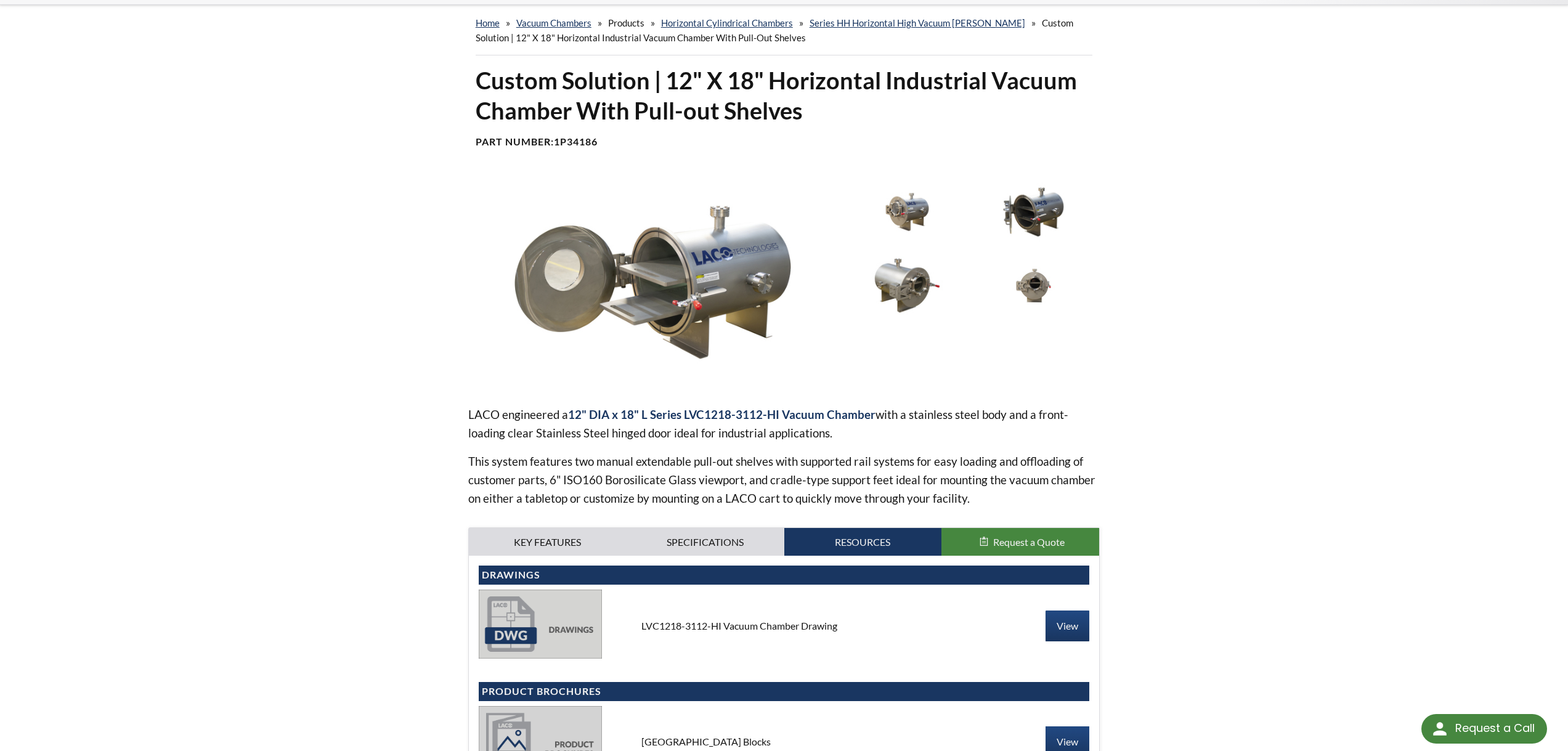
scroll to position [0, 0]
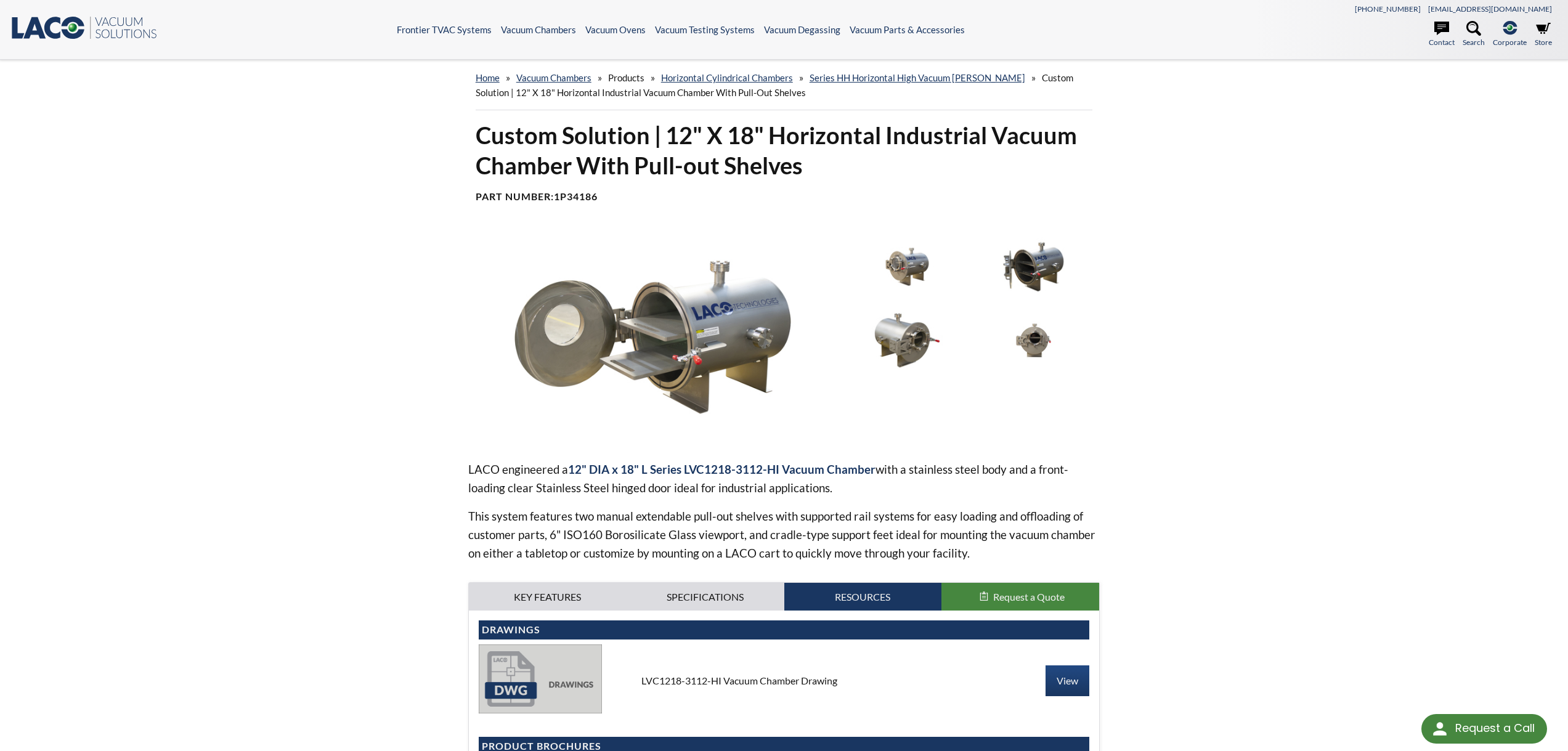
click at [898, 258] on img at bounding box center [907, 267] width 121 height 67
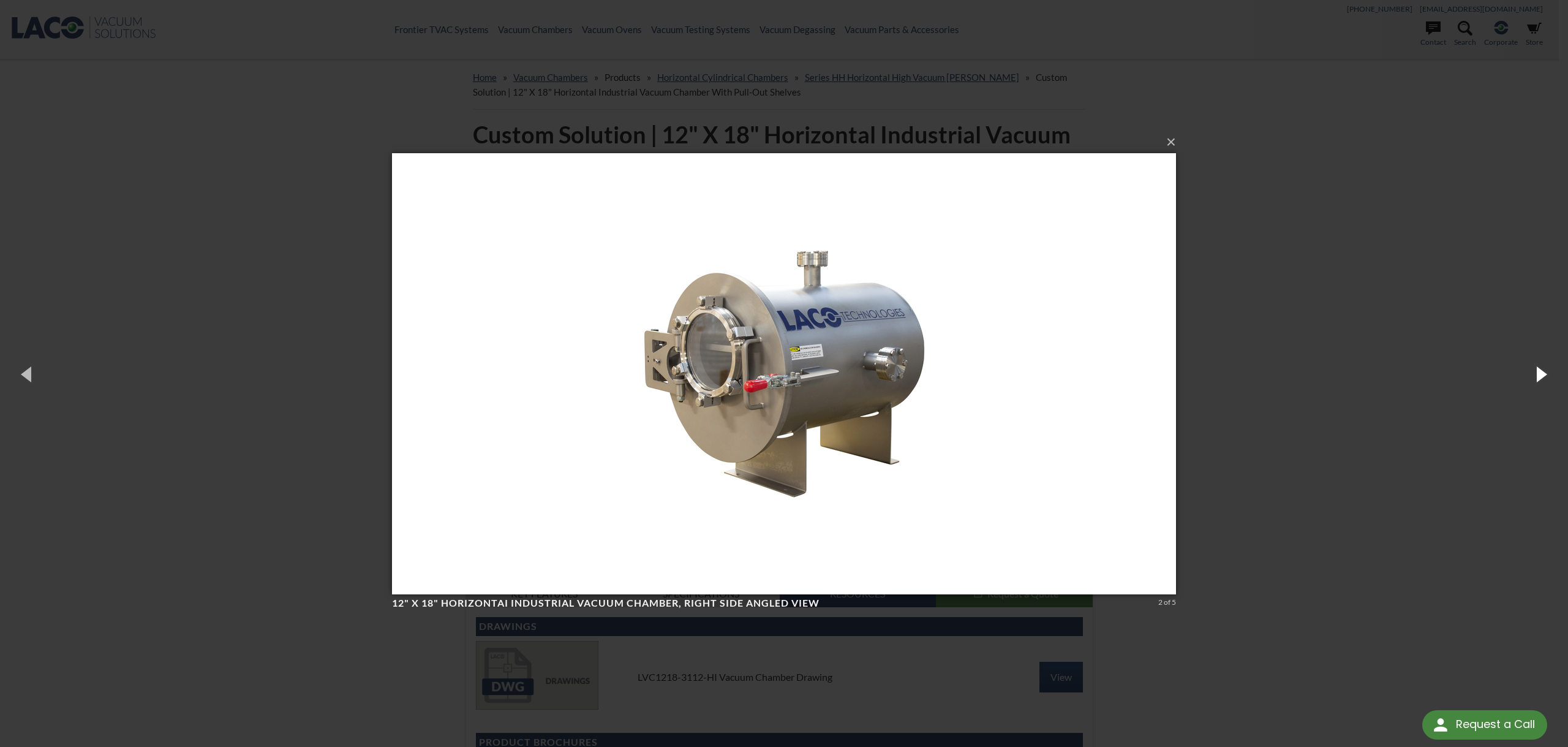
click at [1537, 367] on button "button" at bounding box center [1540, 374] width 56 height 67
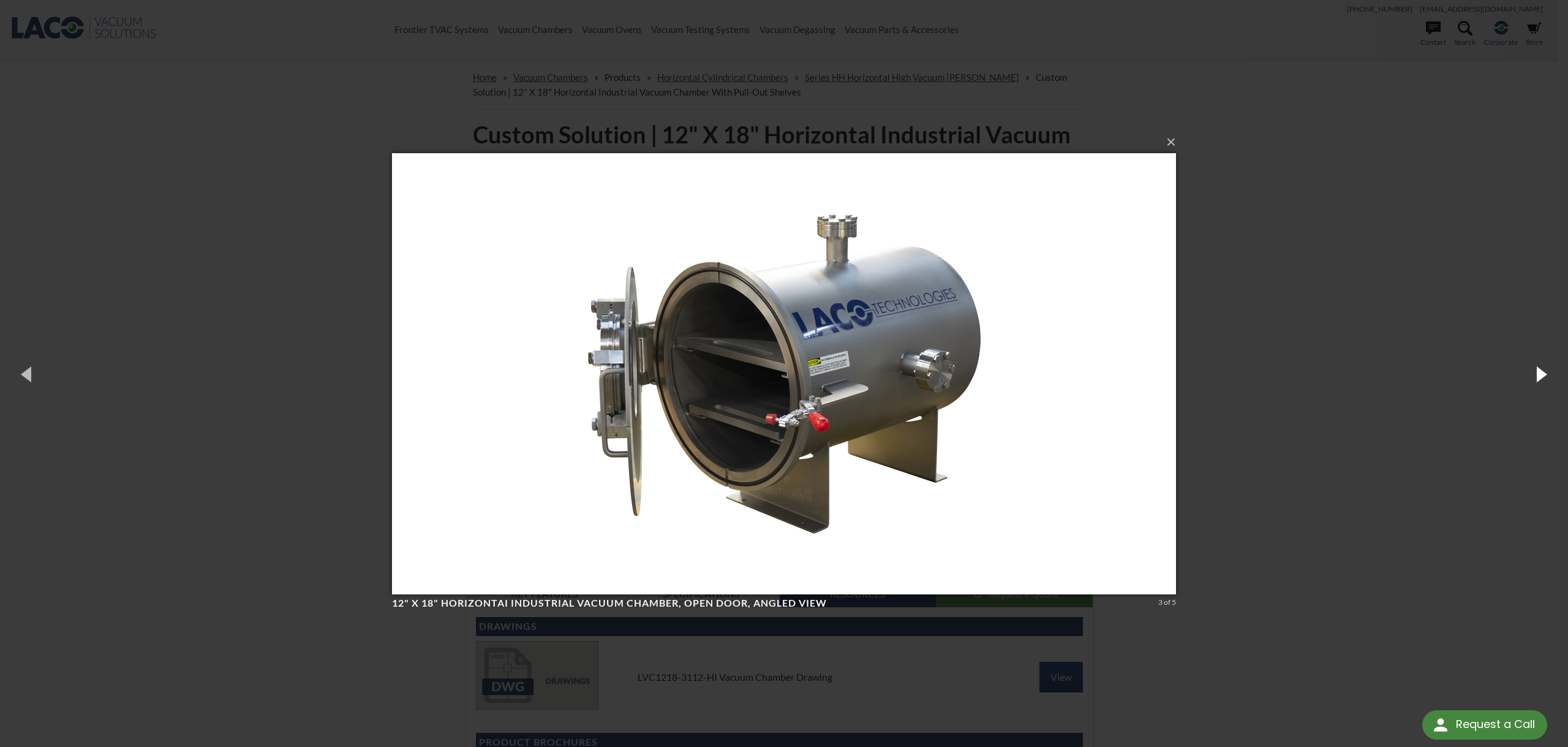
click at [1537, 367] on button "button" at bounding box center [1540, 374] width 56 height 67
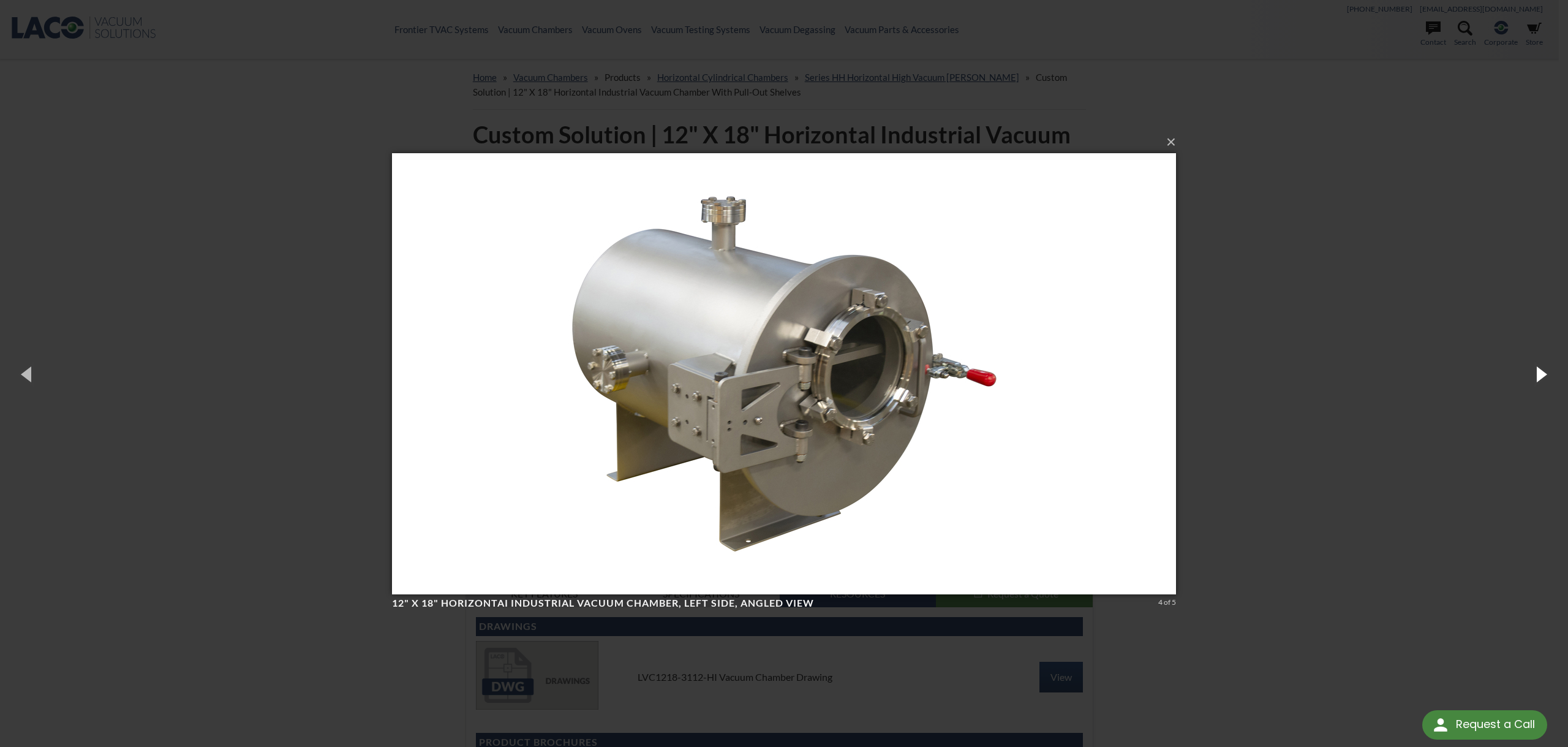
click at [1534, 365] on button "button" at bounding box center [1540, 374] width 56 height 67
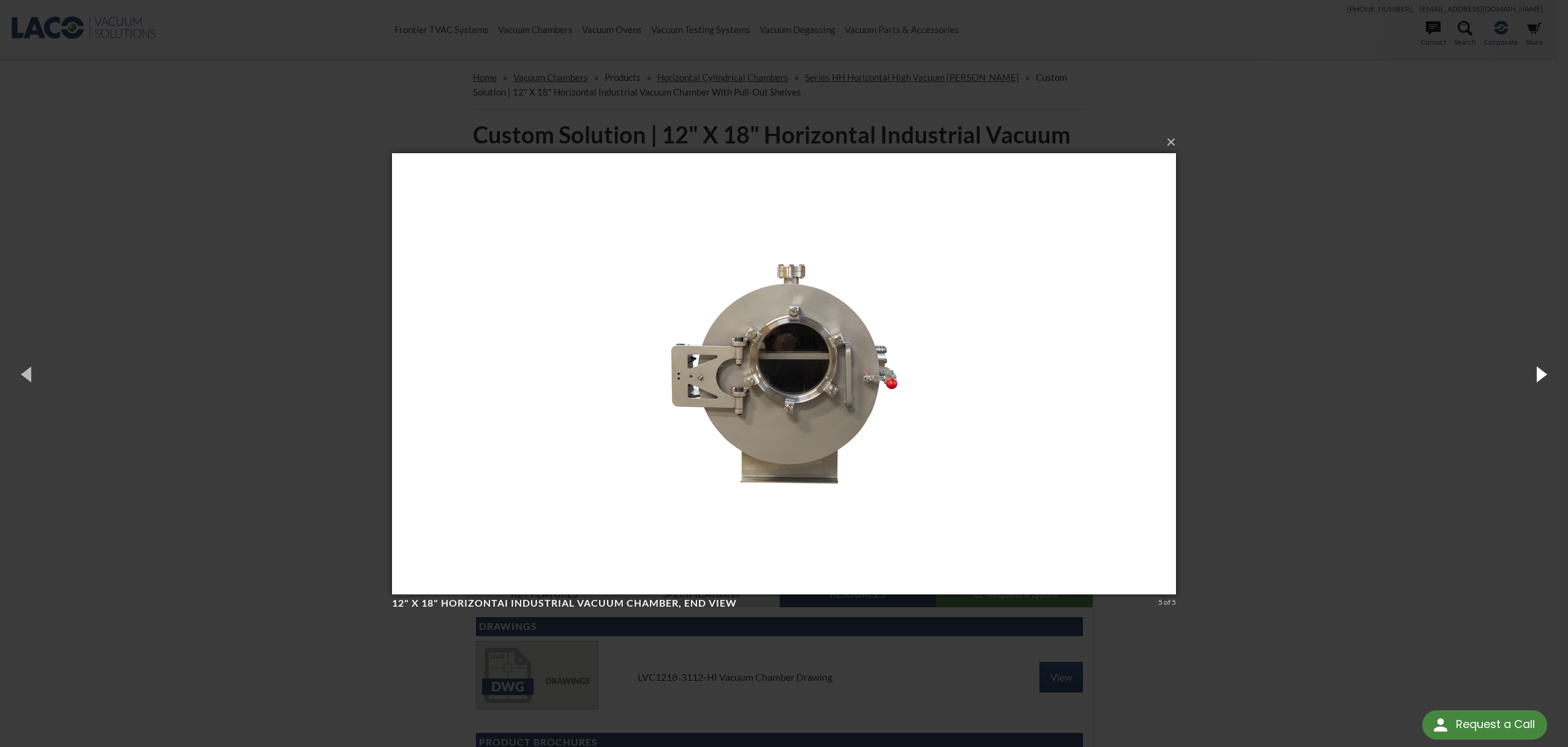
click at [1546, 373] on button "button" at bounding box center [1540, 374] width 56 height 67
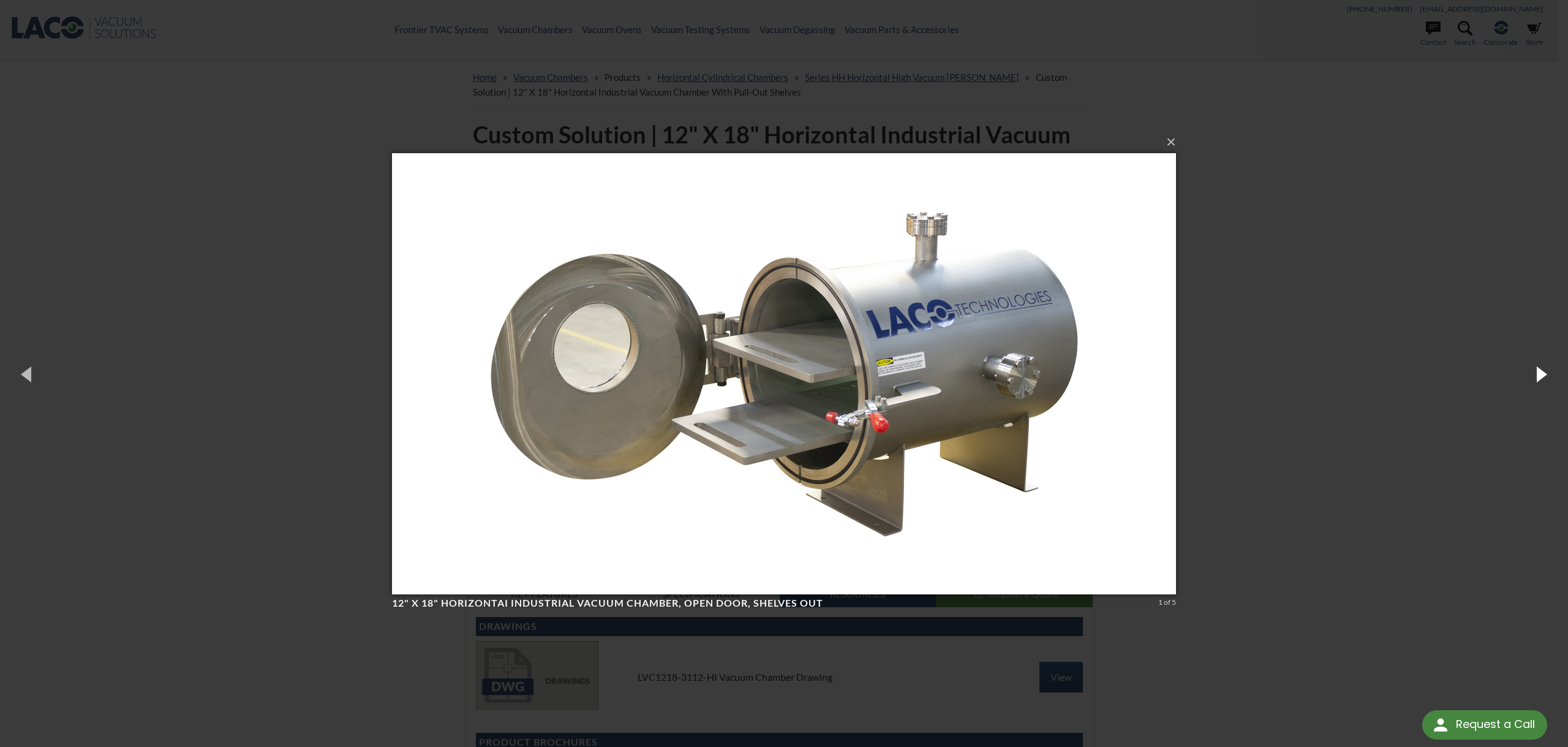
click at [1543, 371] on button "button" at bounding box center [1540, 374] width 56 height 67
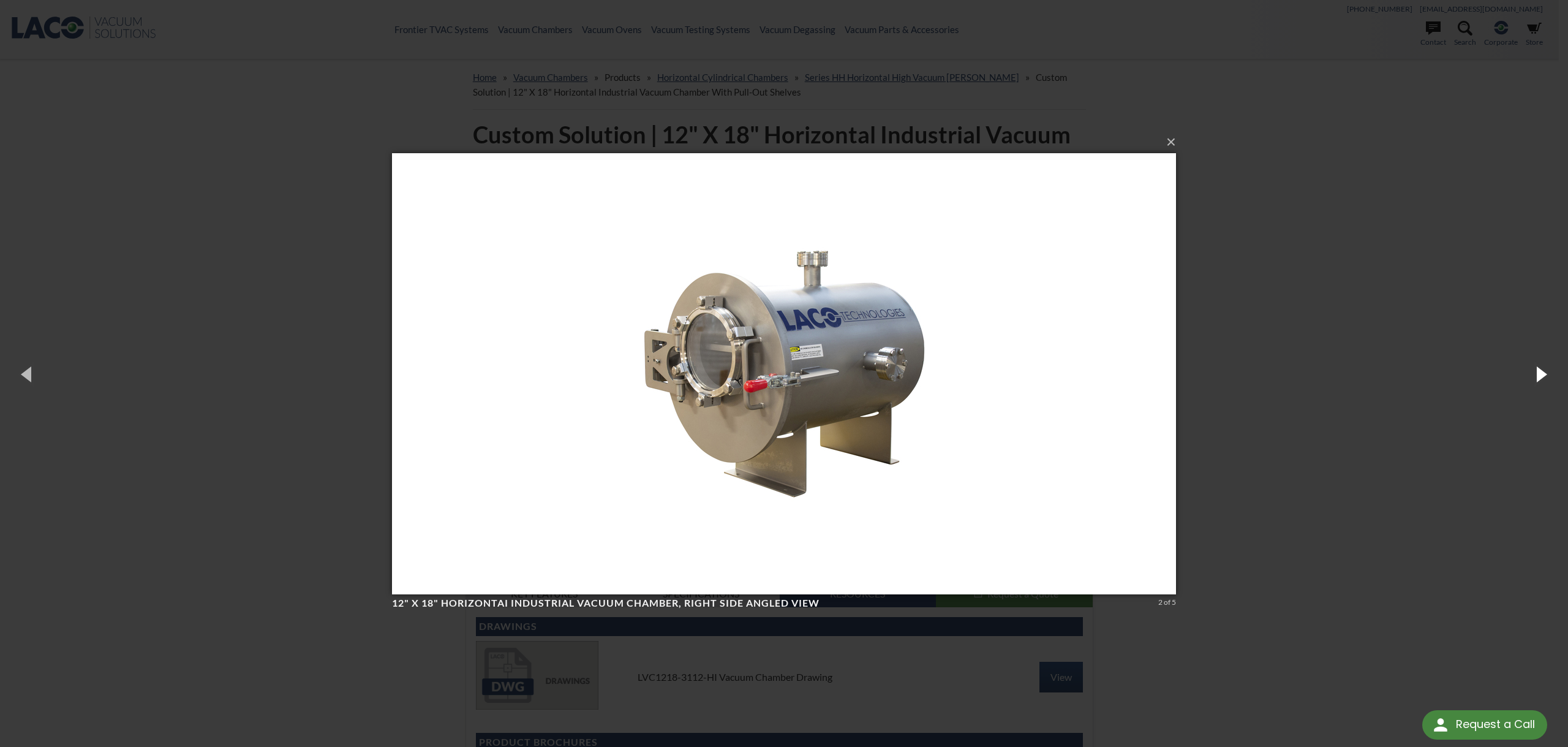
click at [1542, 371] on button "button" at bounding box center [1540, 374] width 56 height 67
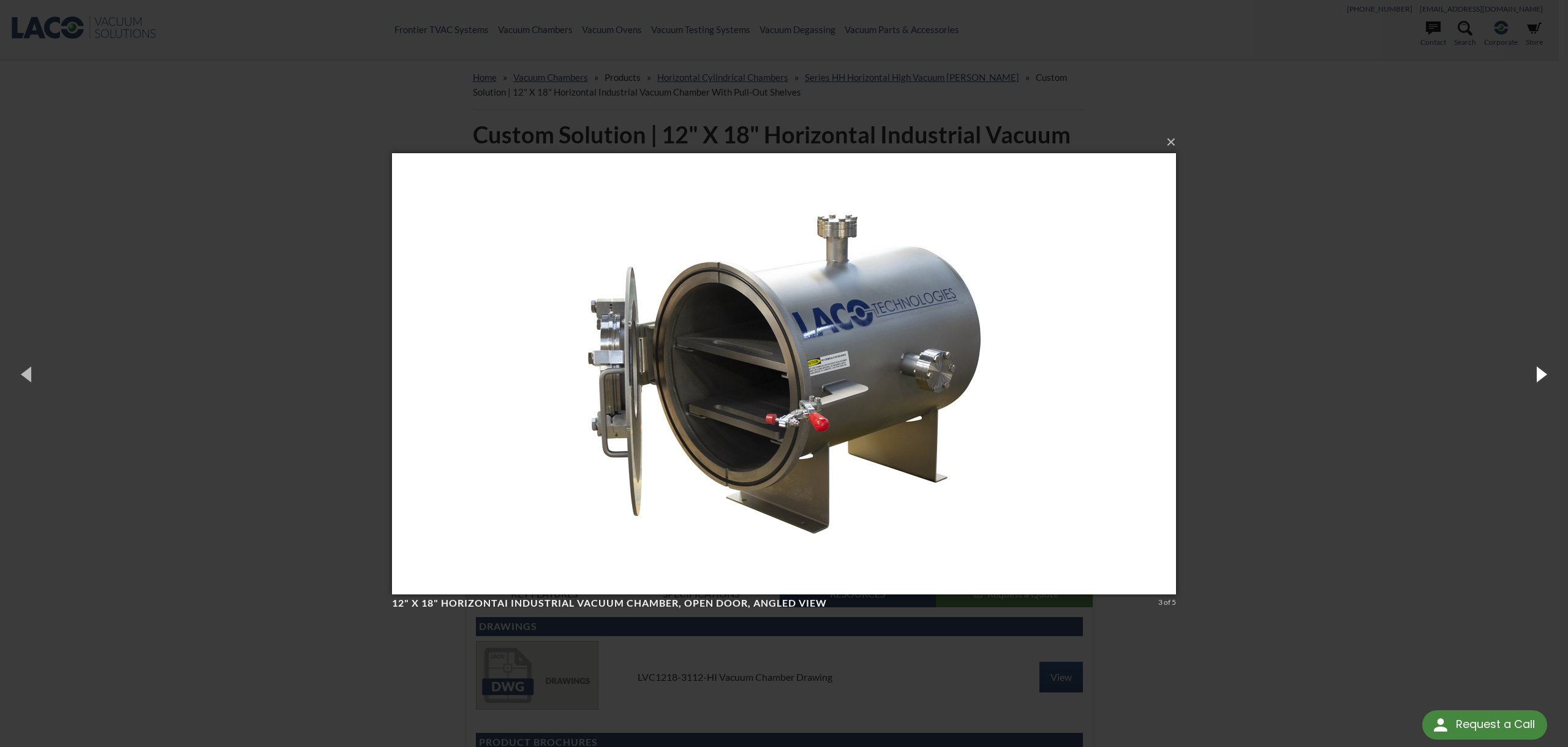
click at [1542, 371] on button "button" at bounding box center [1540, 374] width 56 height 67
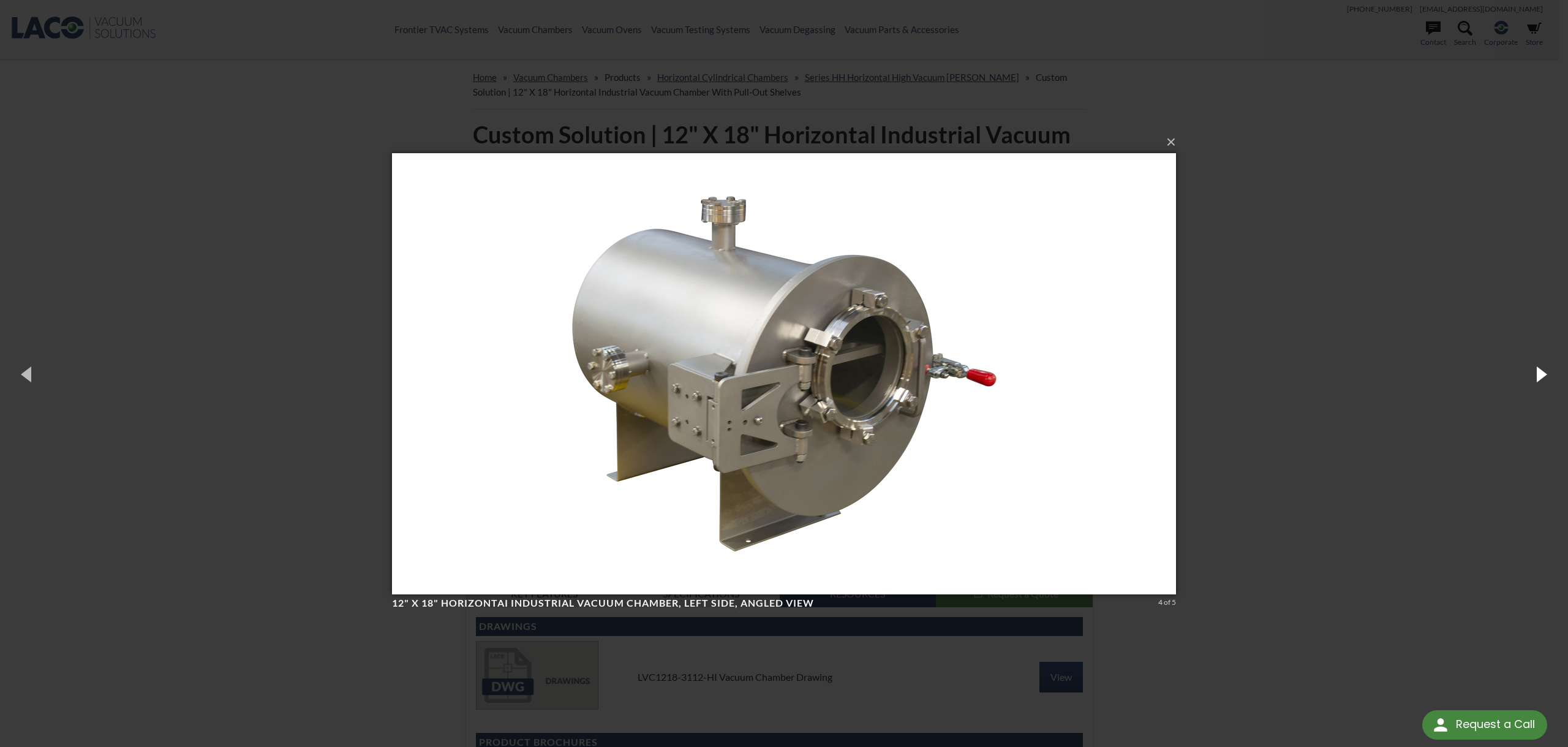
click at [1541, 371] on button "button" at bounding box center [1540, 374] width 56 height 67
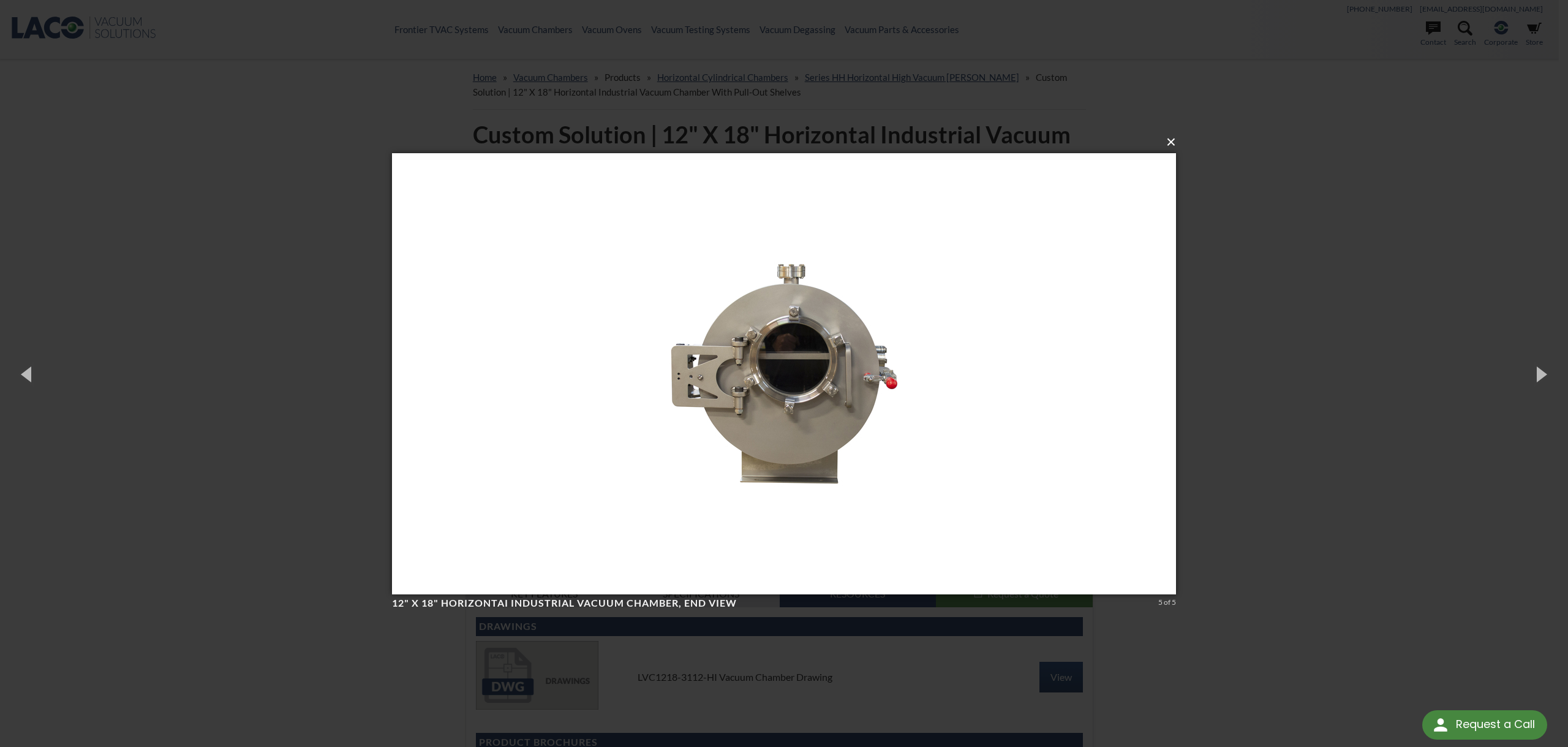
click at [1169, 140] on button "×" at bounding box center [788, 142] width 784 height 27
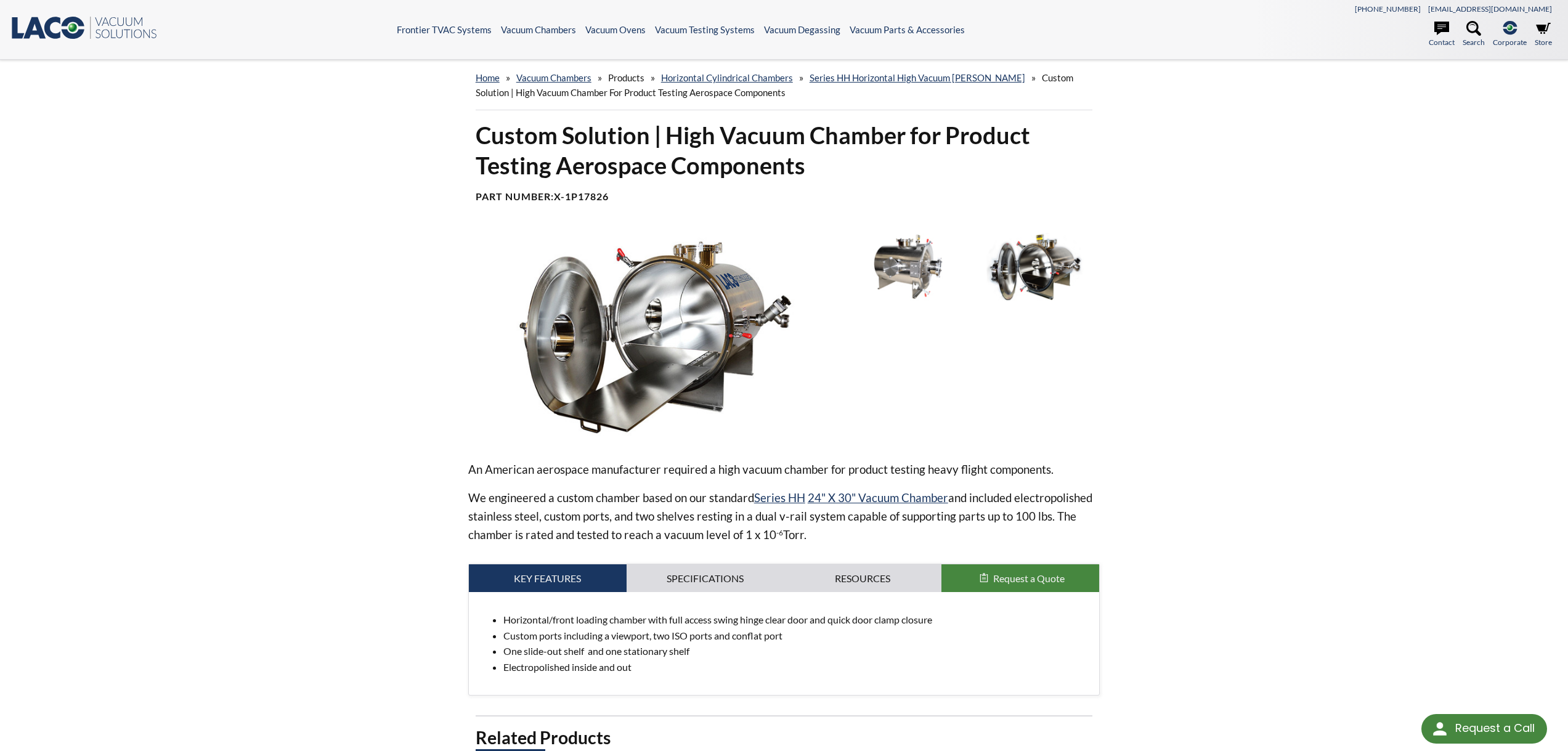
click at [919, 263] on img at bounding box center [907, 267] width 121 height 67
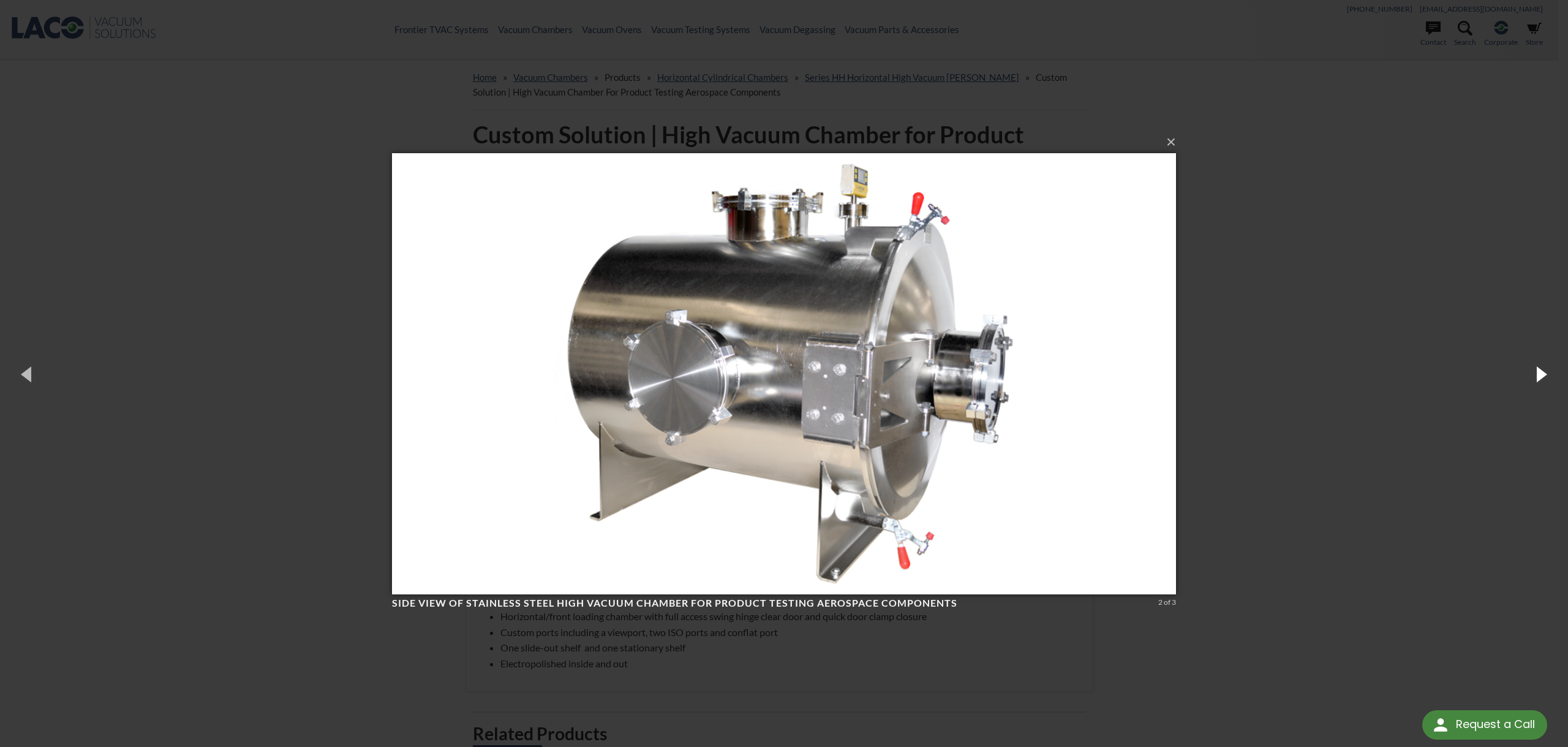
click at [1537, 372] on button "button" at bounding box center [1540, 374] width 56 height 67
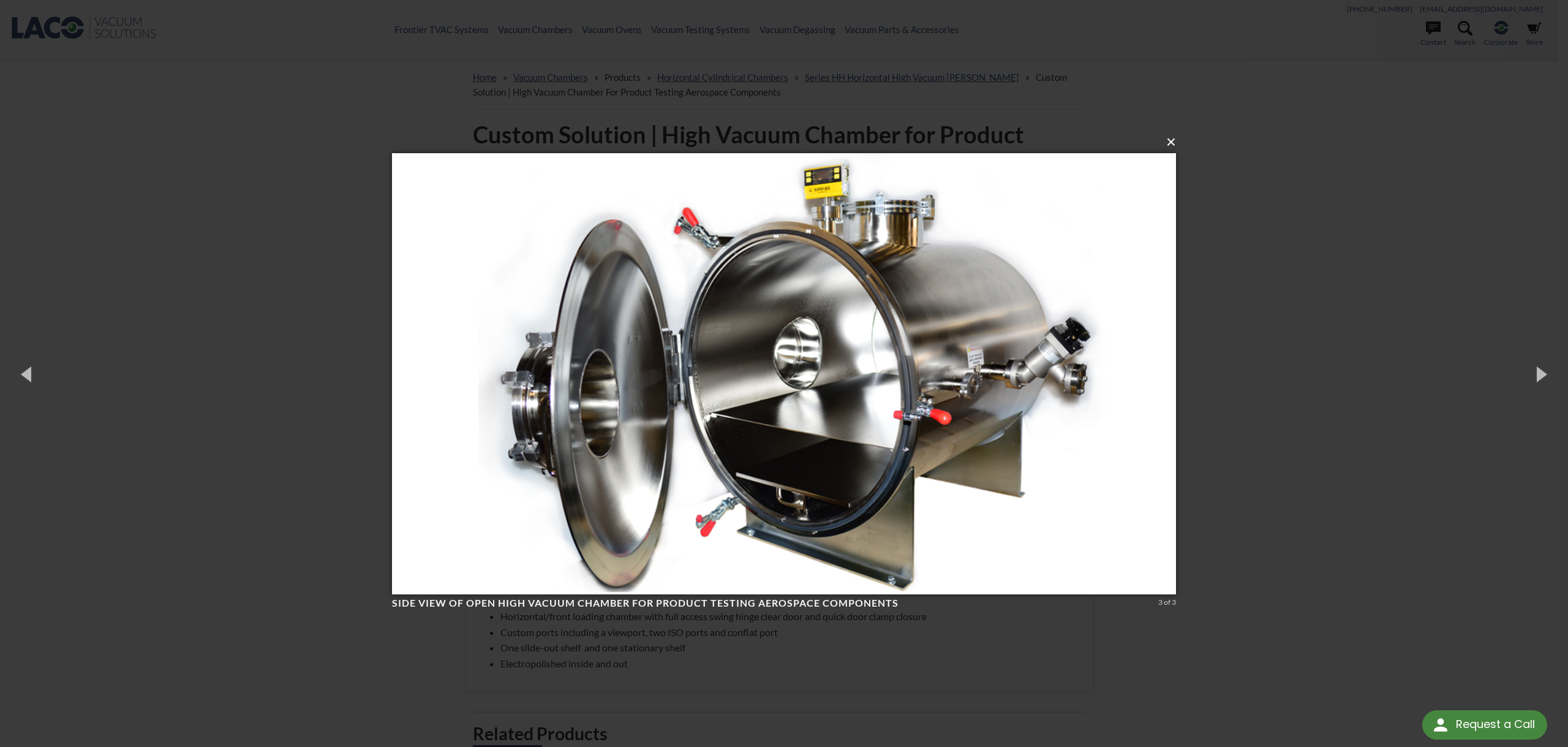
click at [1173, 144] on button "×" at bounding box center [788, 142] width 784 height 27
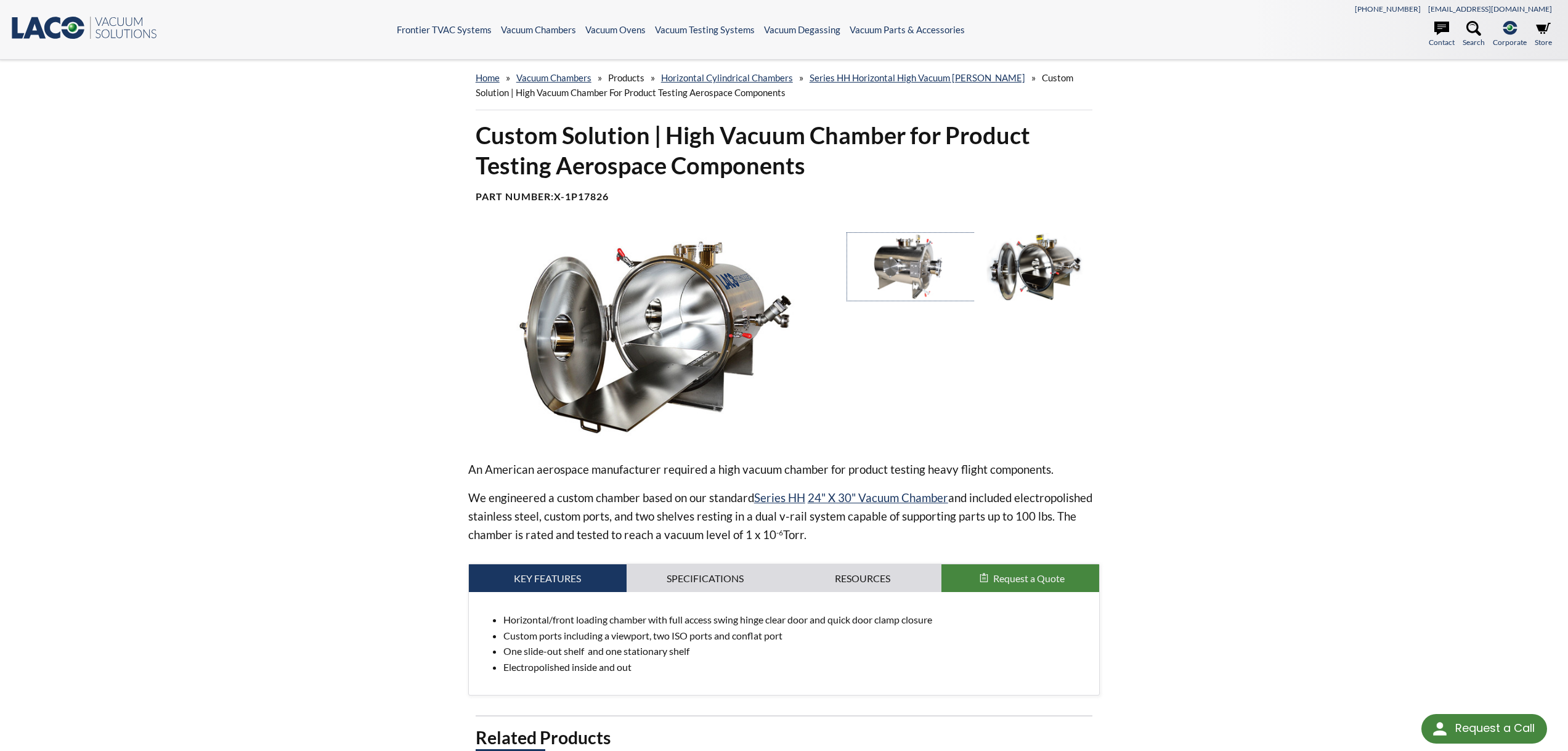
scroll to position [247, 0]
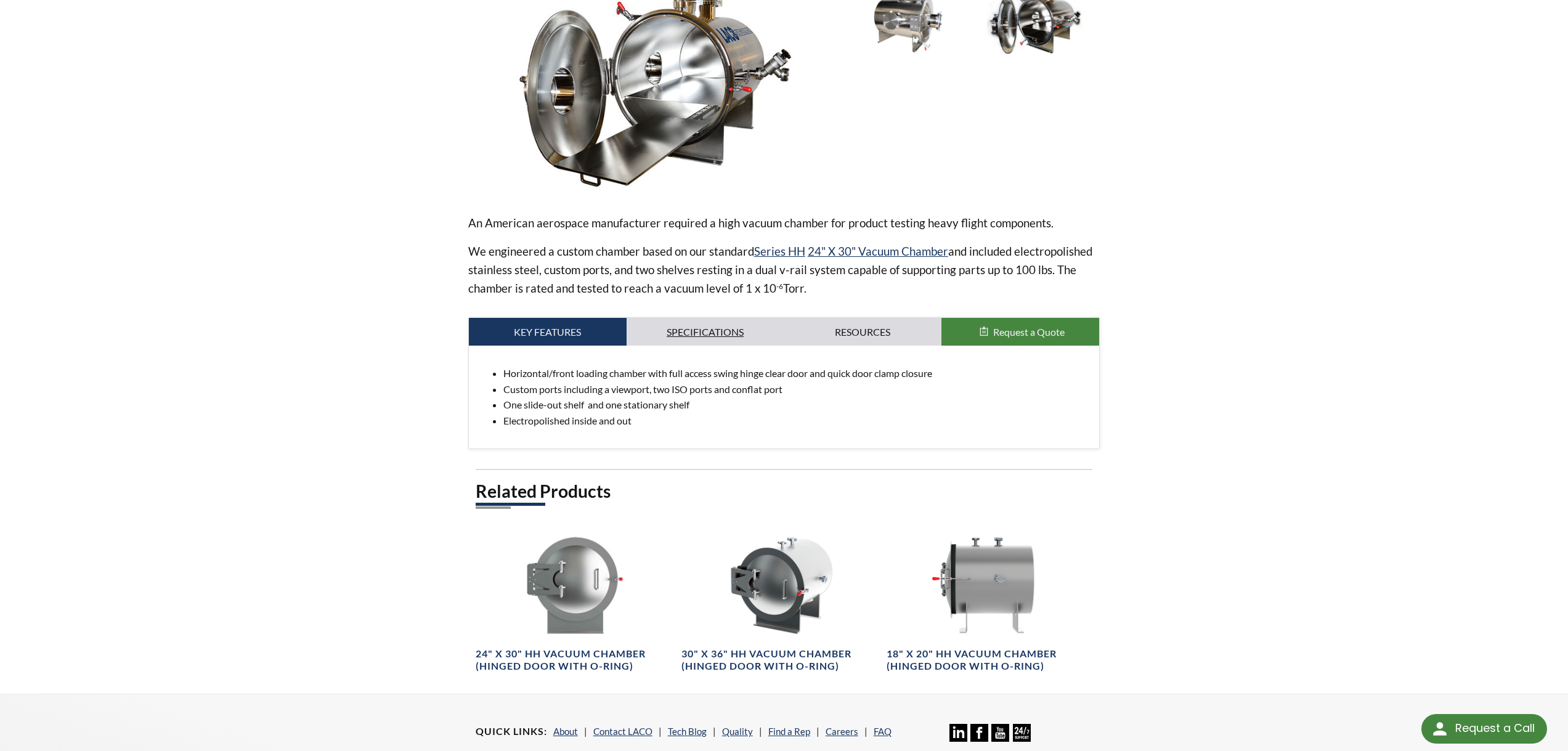
click at [673, 323] on link "Specifications" at bounding box center [706, 332] width 158 height 28
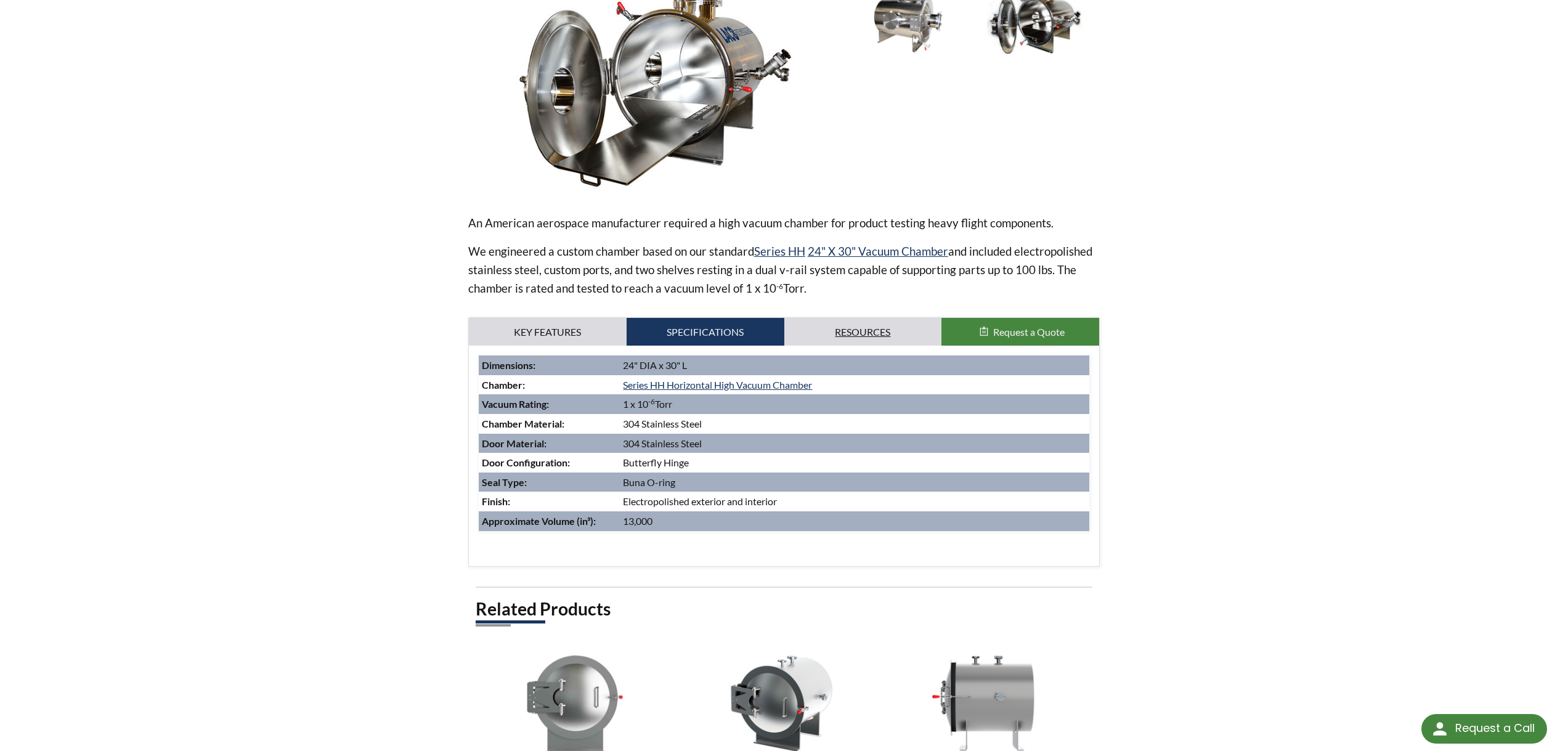
click at [852, 332] on link "Resources" at bounding box center [863, 332] width 158 height 28
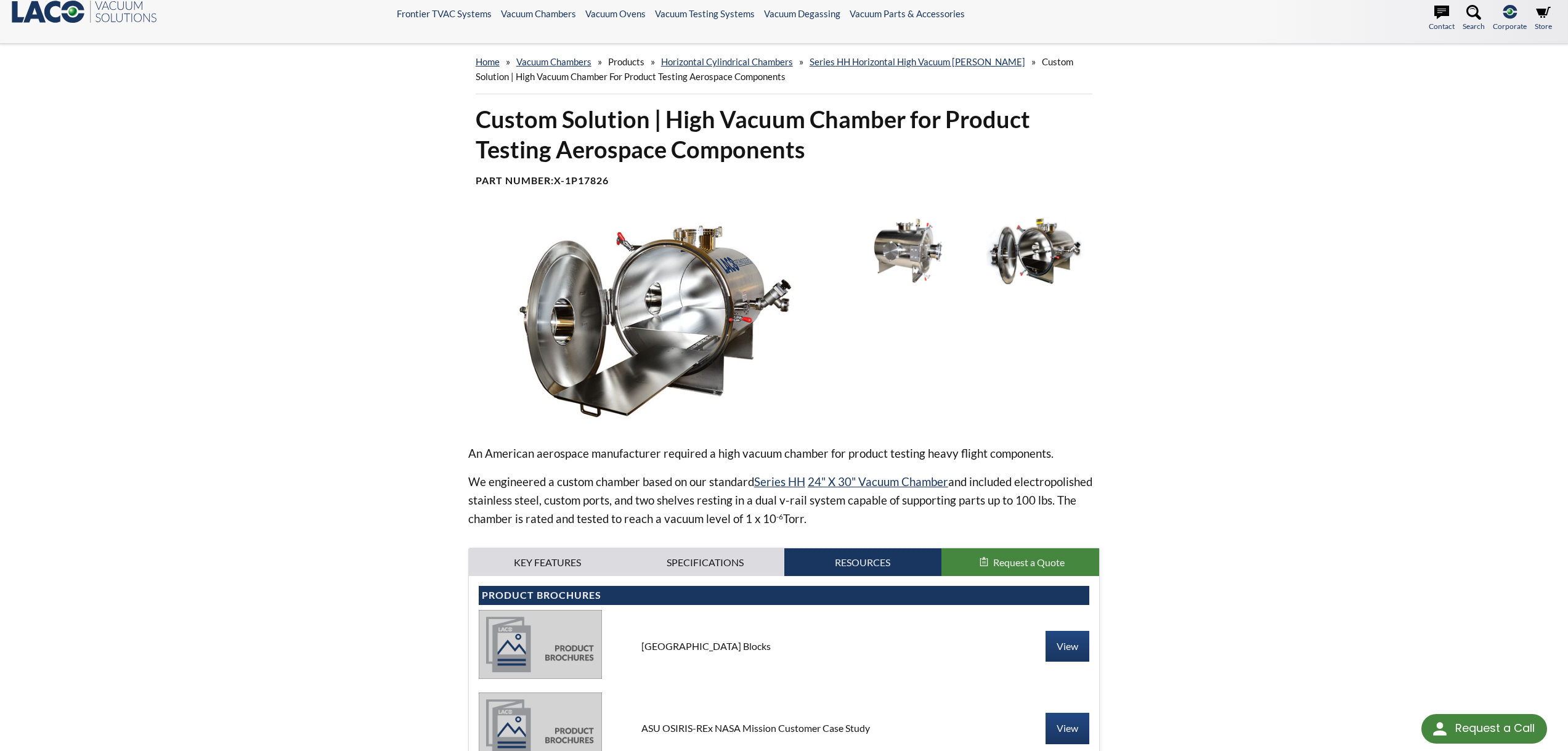
scroll to position [0, 0]
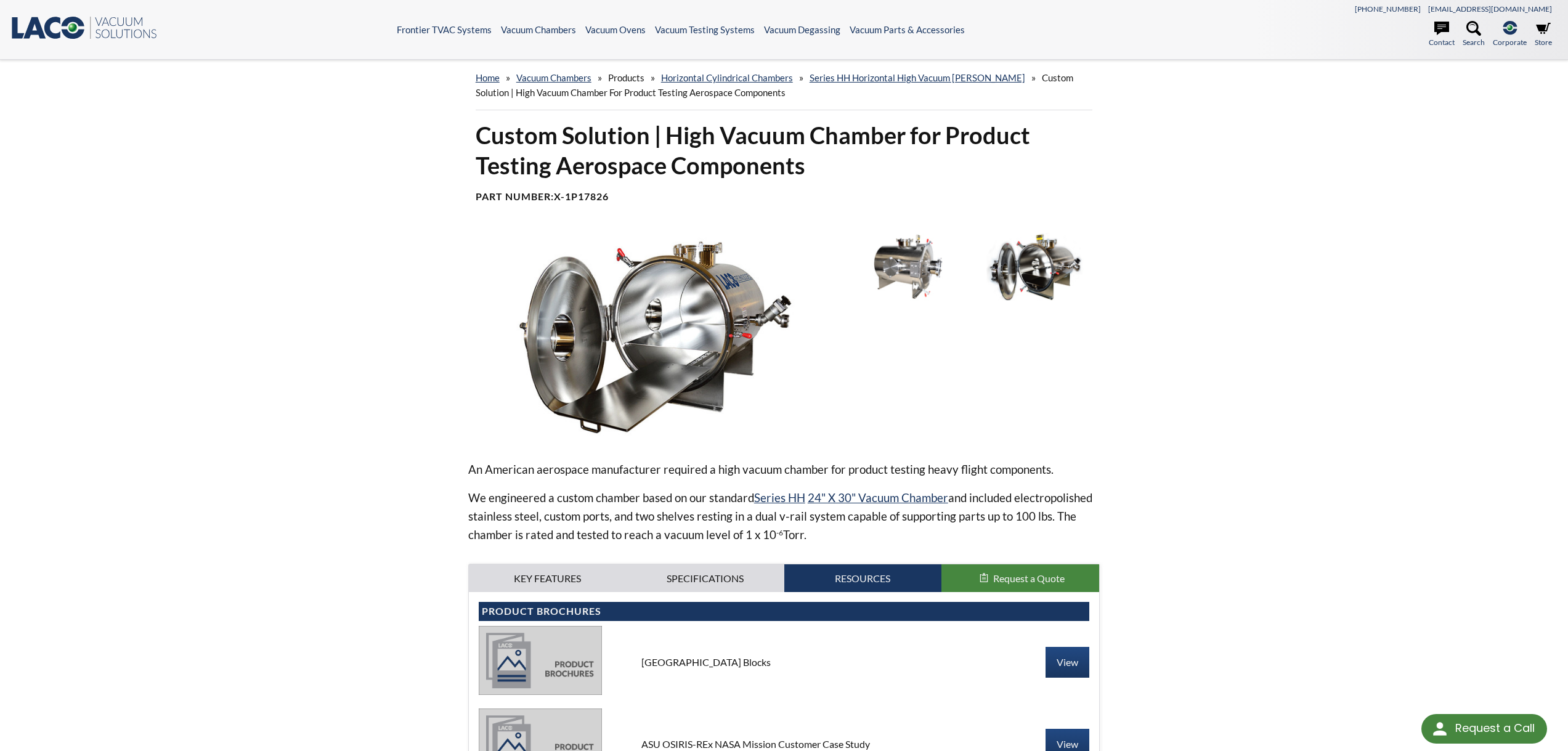
click at [904, 262] on img at bounding box center [907, 267] width 121 height 67
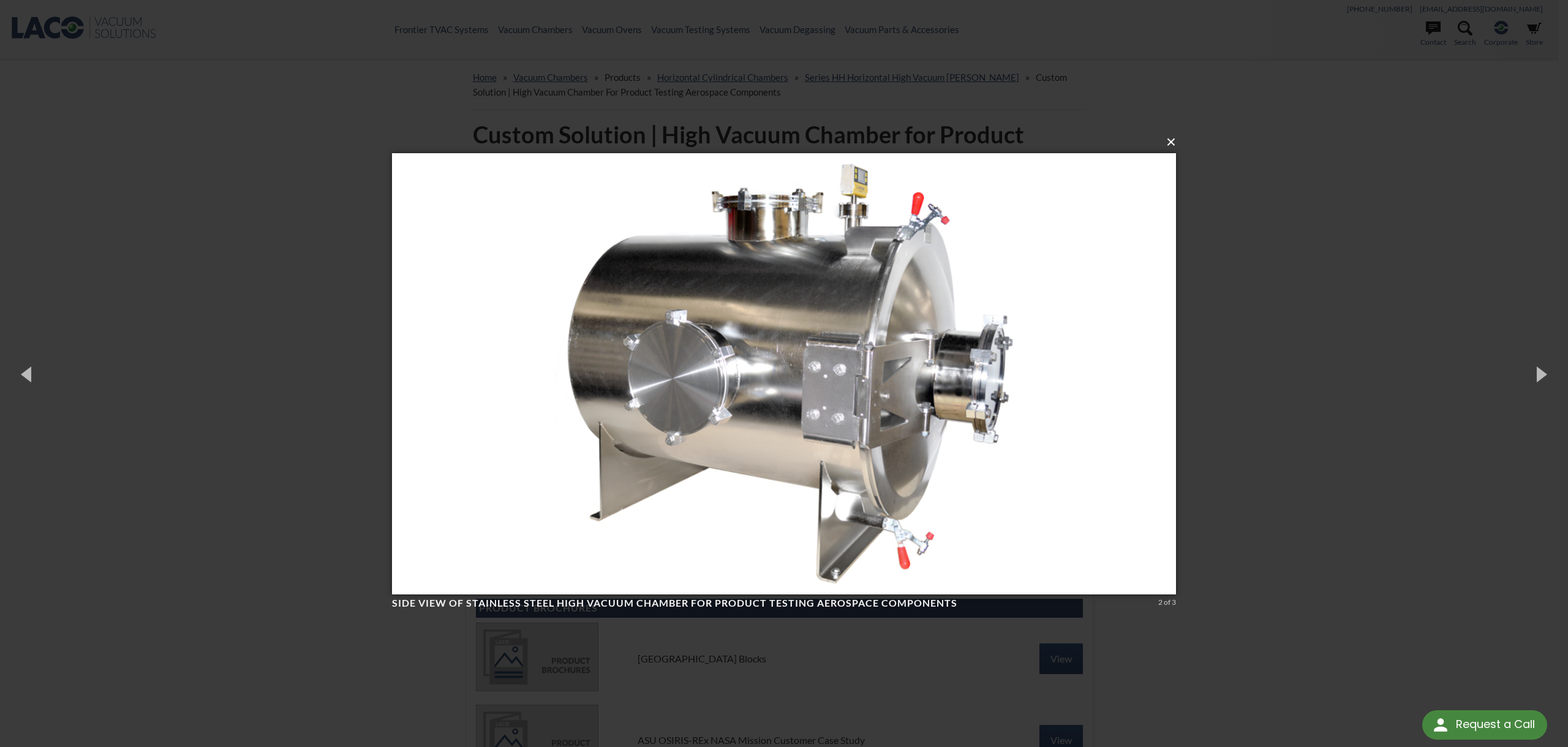
click at [1170, 146] on button "×" at bounding box center [788, 142] width 784 height 27
